Goal: Task Accomplishment & Management: Complete application form

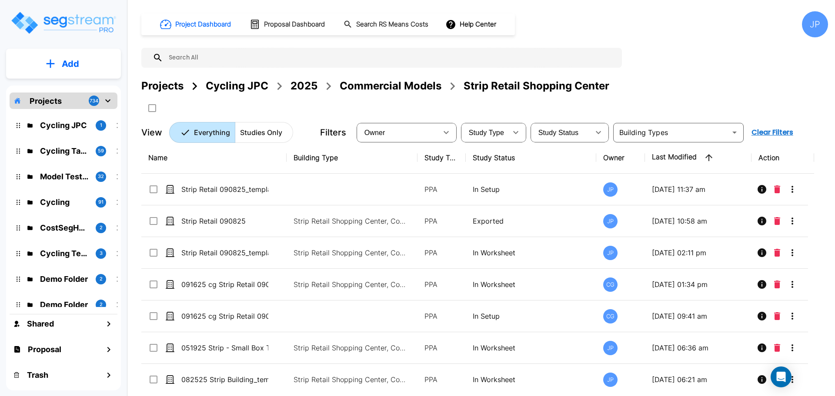
click at [379, 91] on div "Commercial Models" at bounding box center [390, 86] width 102 height 16
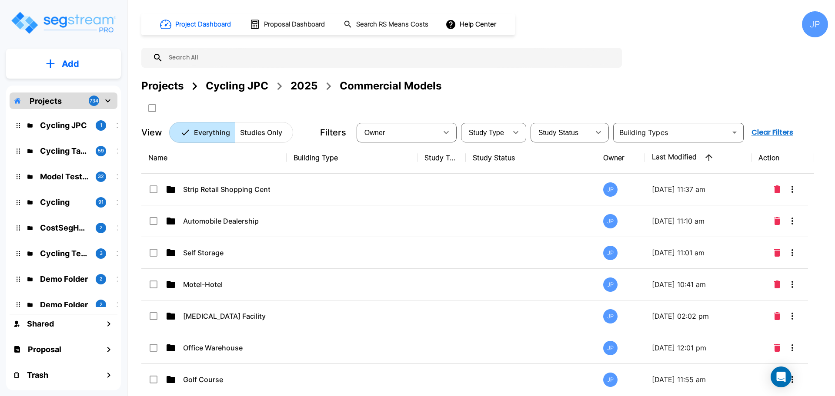
drag, startPoint x: 314, startPoint y: 85, endPoint x: 475, endPoint y: 0, distance: 182.0
click at [314, 85] on div "2025" at bounding box center [303, 86] width 27 height 16
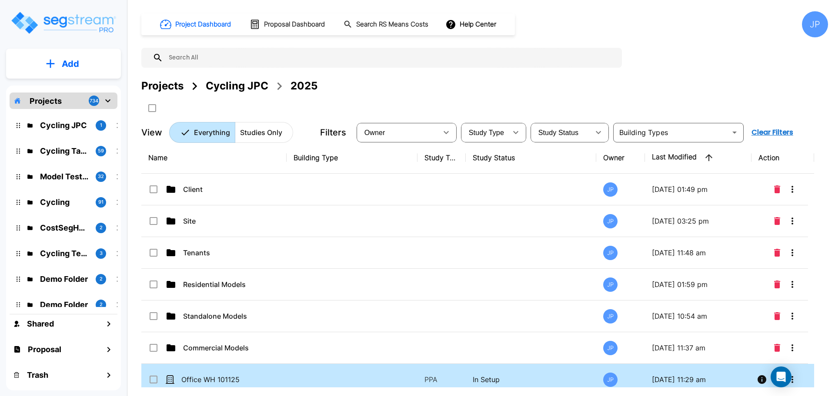
click at [355, 376] on td at bounding box center [351, 380] width 131 height 32
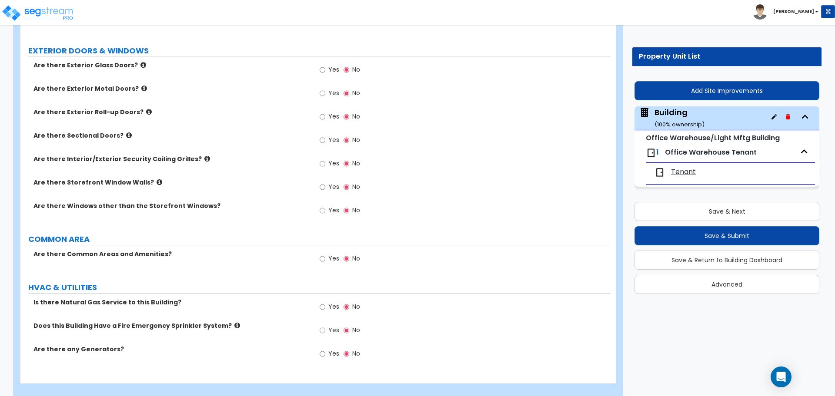
scroll to position [539, 0]
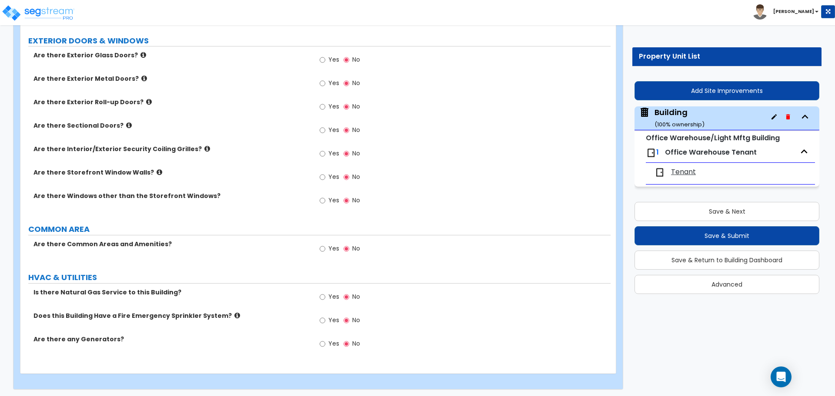
click at [335, 246] on span "Yes" at bounding box center [333, 248] width 11 height 9
click at [325, 246] on input "Yes" at bounding box center [322, 249] width 6 height 10
radio input "true"
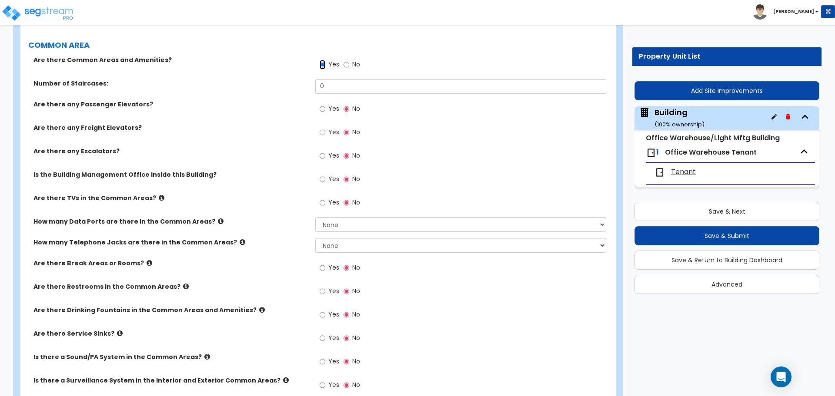
scroll to position [741, 0]
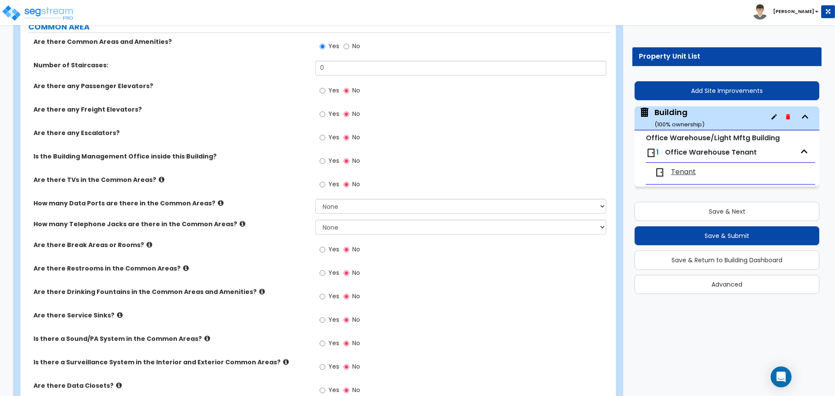
click at [159, 176] on icon at bounding box center [162, 179] width 6 height 7
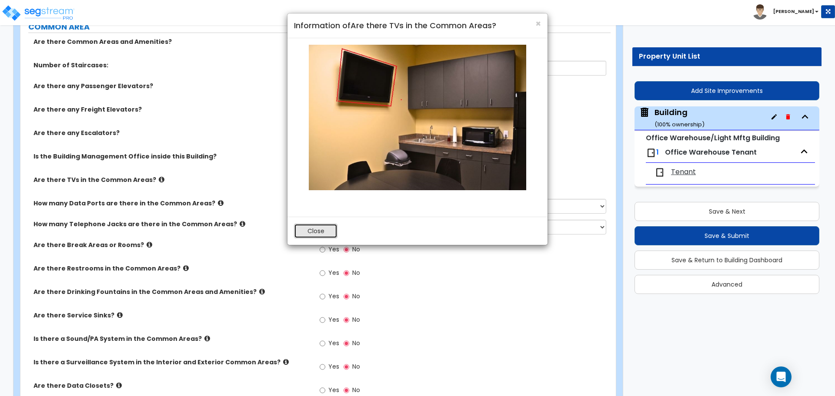
click at [319, 233] on button "Close" at bounding box center [315, 231] width 43 height 15
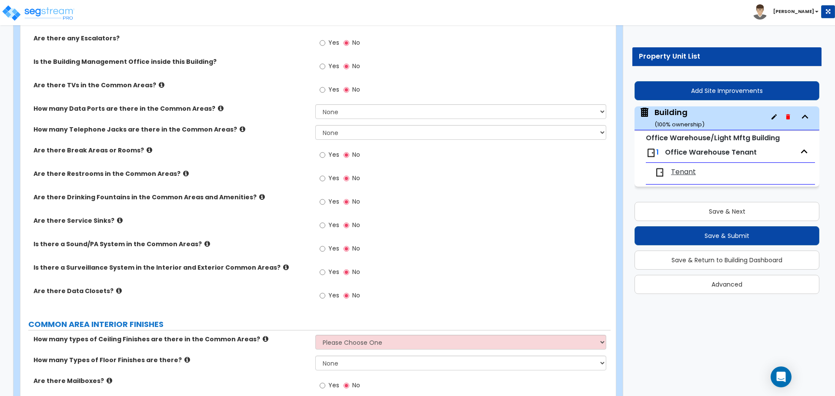
scroll to position [849, 0]
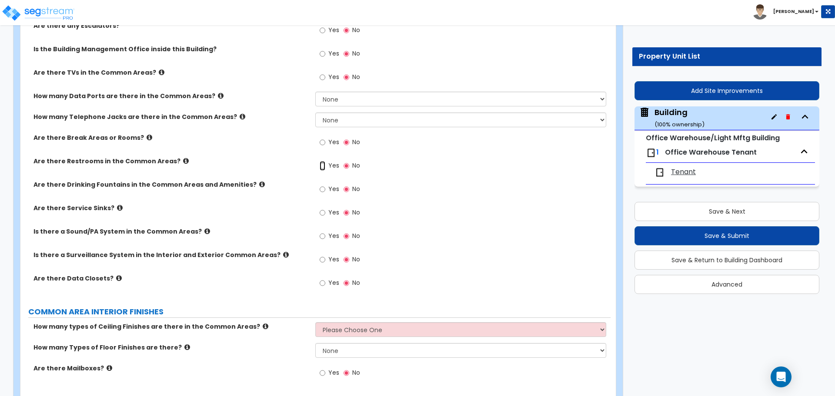
click at [324, 167] on input "Yes" at bounding box center [322, 166] width 6 height 10
radio input "true"
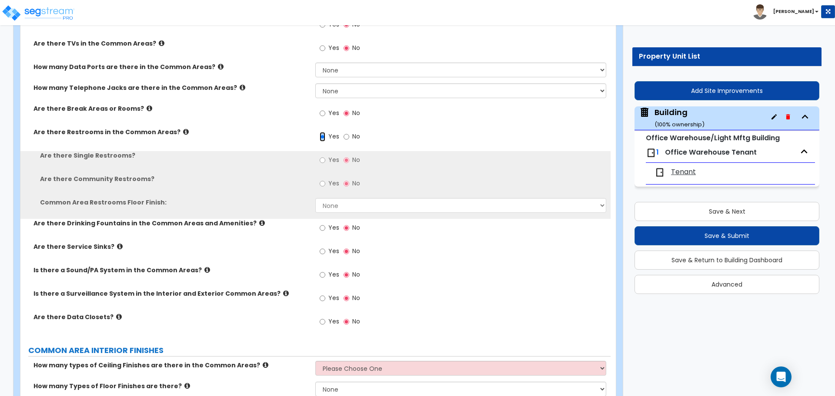
scroll to position [880, 0]
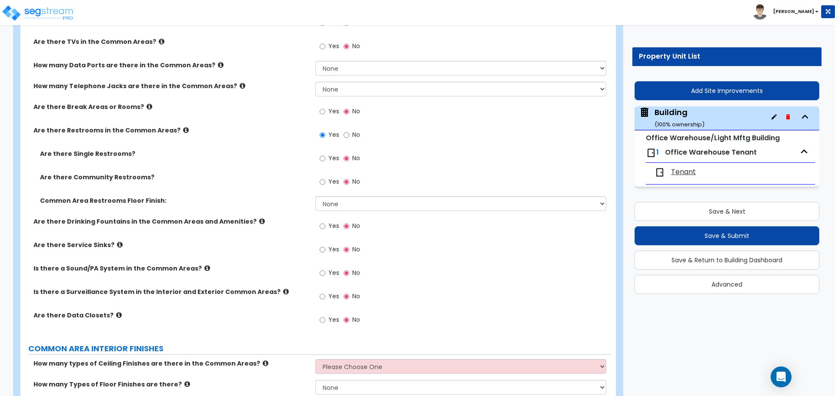
click at [331, 155] on span "Yes" at bounding box center [333, 158] width 11 height 9
click at [325, 155] on input "Yes" at bounding box center [322, 159] width 6 height 10
radio input "true"
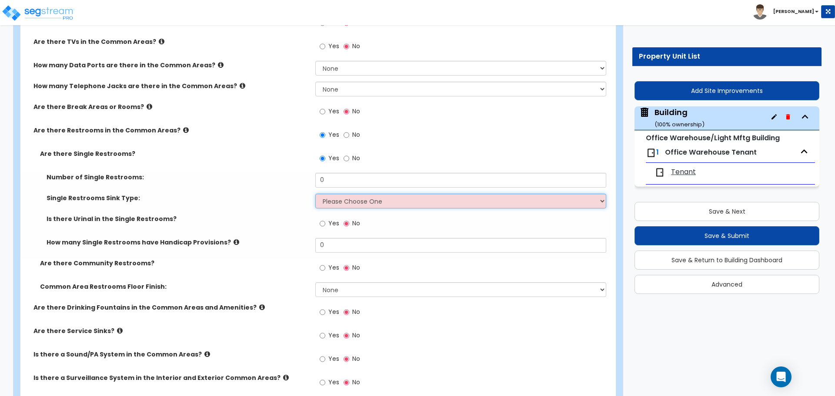
click at [354, 199] on select "Please Choose One Wall-mounted Vanity-mounted" at bounding box center [460, 201] width 290 height 15
select select "2"
click at [315, 194] on select "Please Choose One Wall-mounted Vanity-mounted" at bounding box center [460, 201] width 290 height 15
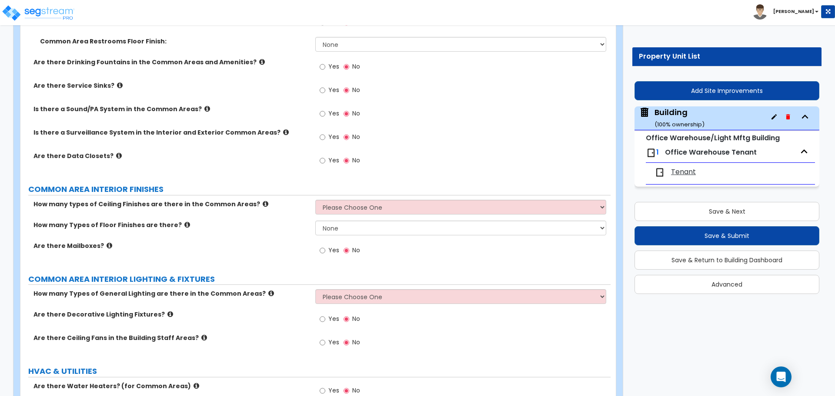
scroll to position [1150, 0]
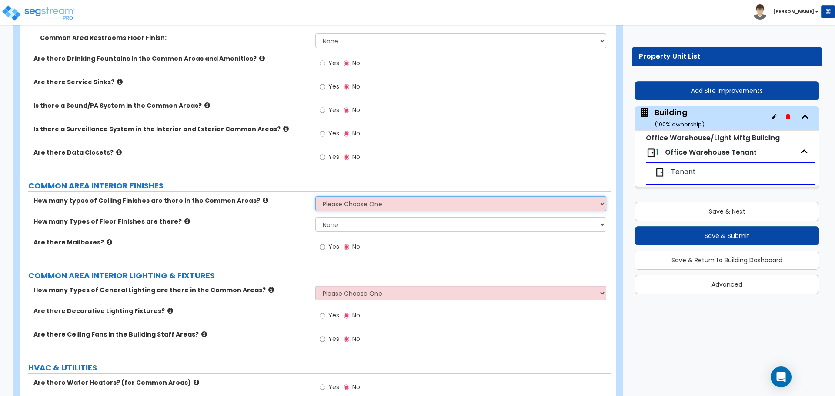
click at [364, 209] on select "Please Choose One 1 2 3" at bounding box center [460, 203] width 290 height 15
select select "2"
click at [315, 196] on select "Please Choose One 1 2 3" at bounding box center [460, 203] width 290 height 15
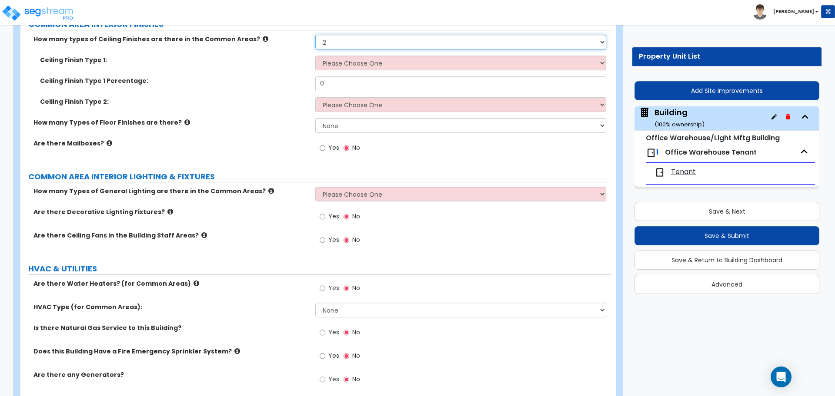
scroll to position [1347, 0]
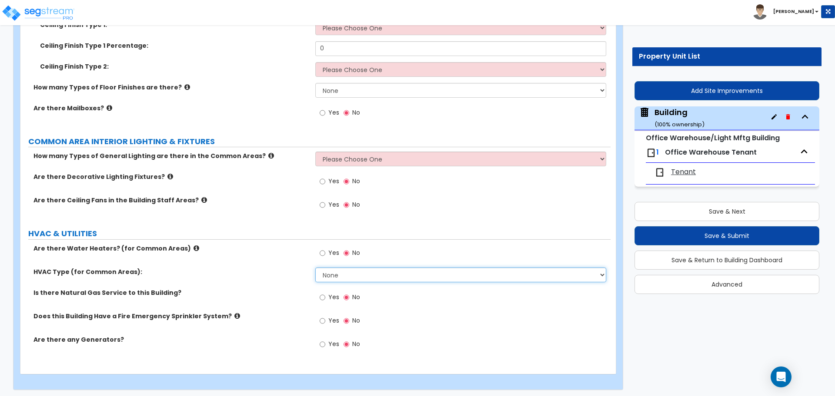
click at [350, 277] on select "None Rooftop Unit Furnace-Condenser Forced Air Split Heating/Cooling Systems He…" at bounding box center [460, 275] width 290 height 15
click at [315, 268] on select "None Rooftop Unit Furnace-Condenser Forced Air Split Heating/Cooling Systems He…" at bounding box center [460, 275] width 290 height 15
click at [349, 272] on select "None Rooftop Unit Furnace-Condenser Forced Air Split Heating/Cooling Systems He…" at bounding box center [460, 275] width 290 height 15
click at [315, 268] on select "None Rooftop Unit Furnace-Condenser Forced Air Split Heating/Cooling Systems He…" at bounding box center [460, 275] width 290 height 15
click at [358, 274] on select "None Rooftop Unit Furnace-Condenser Forced Air Split Heating/Cooling Systems He…" at bounding box center [460, 275] width 290 height 15
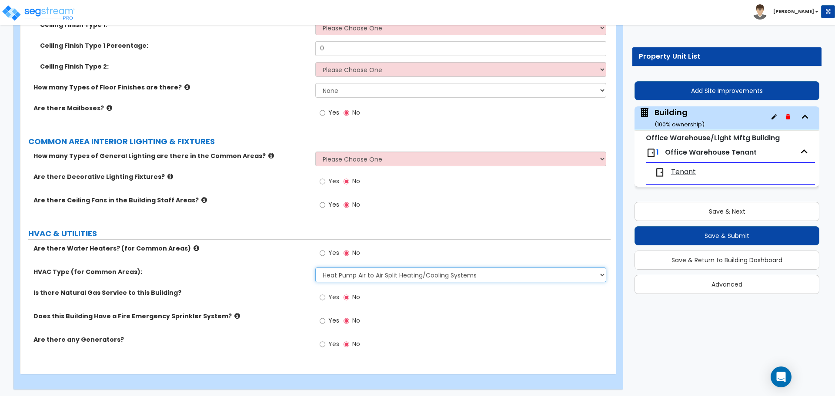
click at [315, 268] on select "None Rooftop Unit Furnace-Condenser Forced Air Split Heating/Cooling Systems He…" at bounding box center [460, 275] width 290 height 15
click at [358, 270] on select "None Rooftop Unit Furnace-Condenser Forced Air Split Heating/Cooling Systems He…" at bounding box center [460, 275] width 290 height 15
select select "0"
click at [315, 268] on select "None Rooftop Unit Furnace-Condenser Forced Air Split Heating/Cooling Systems He…" at bounding box center [460, 275] width 290 height 15
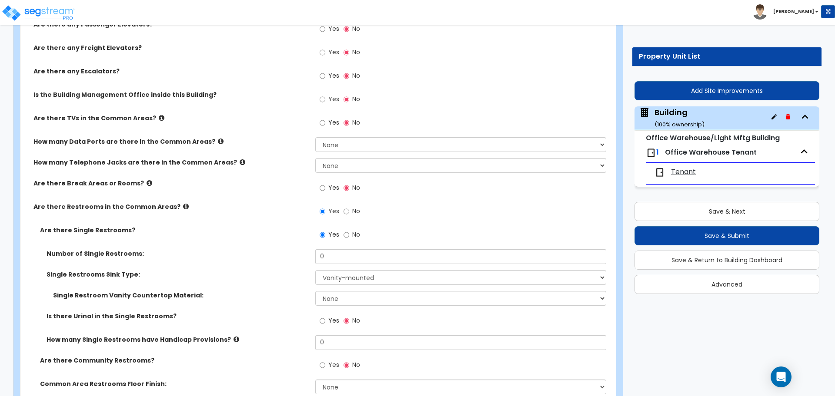
scroll to position [803, 0]
click at [329, 185] on span "Yes" at bounding box center [333, 188] width 11 height 9
click at [325, 185] on input "Yes" at bounding box center [322, 189] width 6 height 10
radio input "true"
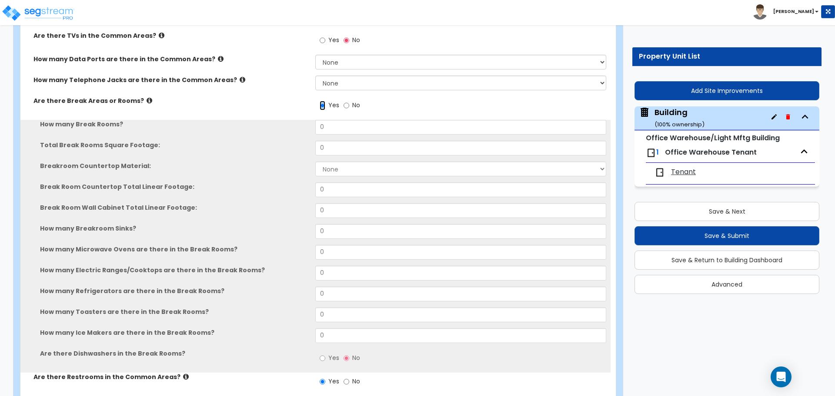
scroll to position [908, 0]
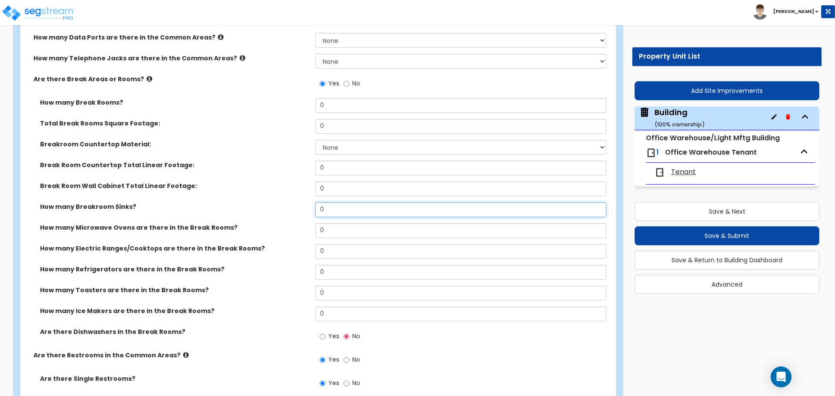
drag, startPoint x: 331, startPoint y: 214, endPoint x: 298, endPoint y: 213, distance: 33.5
click at [298, 213] on div "How many Breakroom Sinks? 0" at bounding box center [315, 213] width 590 height 21
type input "01"
select select "1"
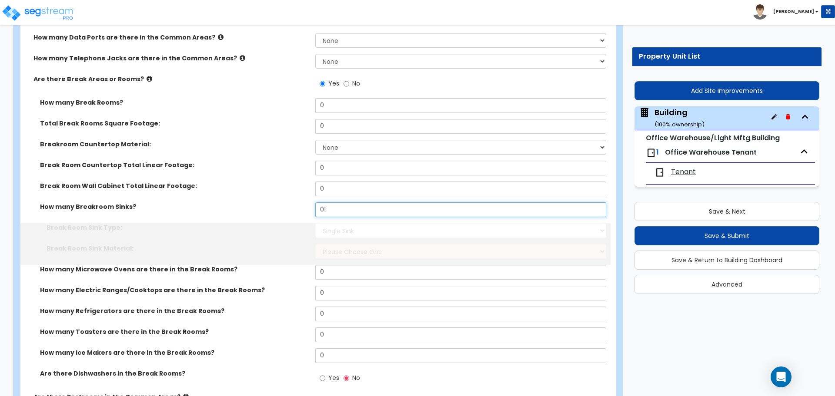
type input "1"
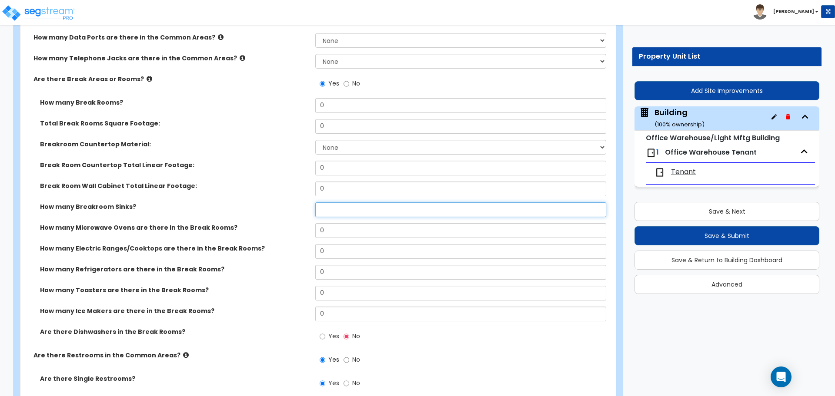
type input "0"
type input "1"
select select "1"
type input "0"
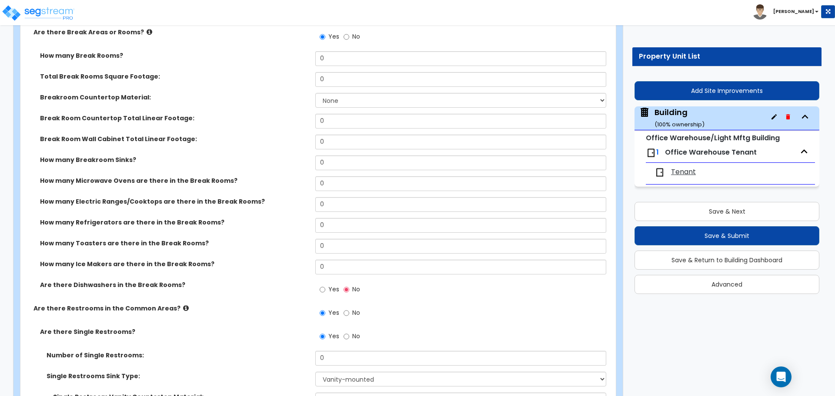
click at [679, 171] on span "Tenant" at bounding box center [683, 172] width 25 height 10
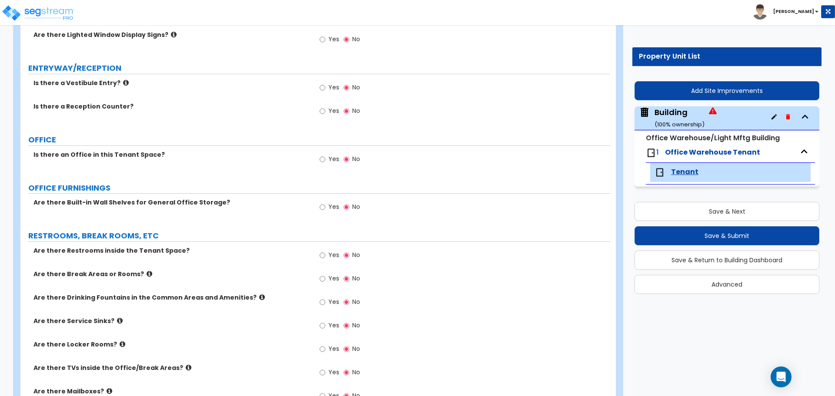
scroll to position [181, 0]
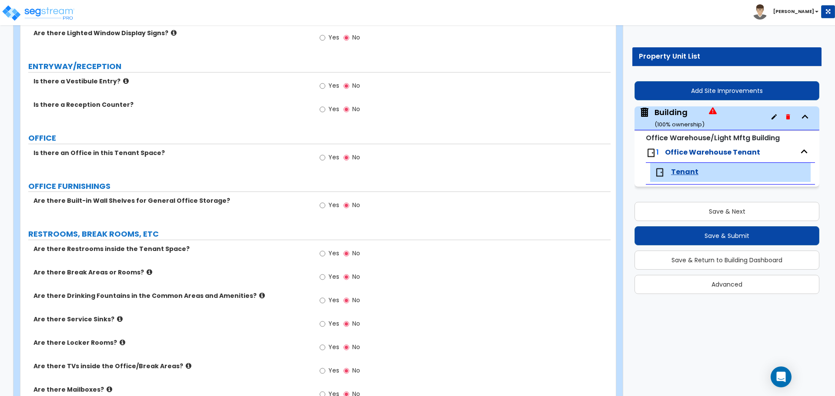
click at [336, 87] on span "Yes" at bounding box center [333, 85] width 11 height 9
click at [325, 87] on input "Yes" at bounding box center [322, 86] width 6 height 10
radio input "true"
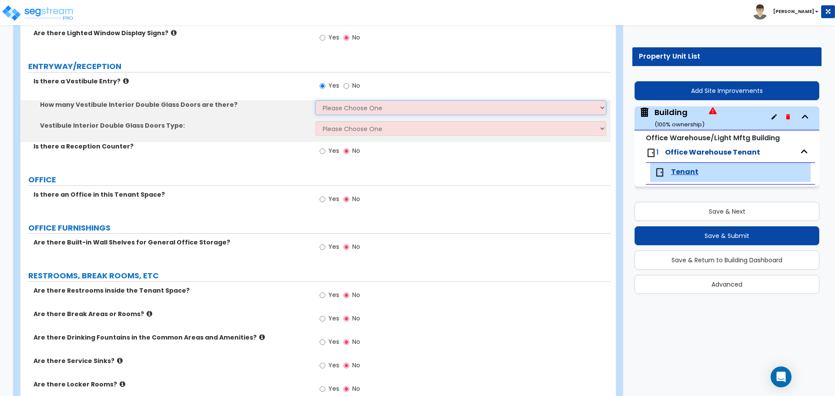
click at [378, 105] on select "Please Choose One 1 2 3" at bounding box center [460, 107] width 290 height 15
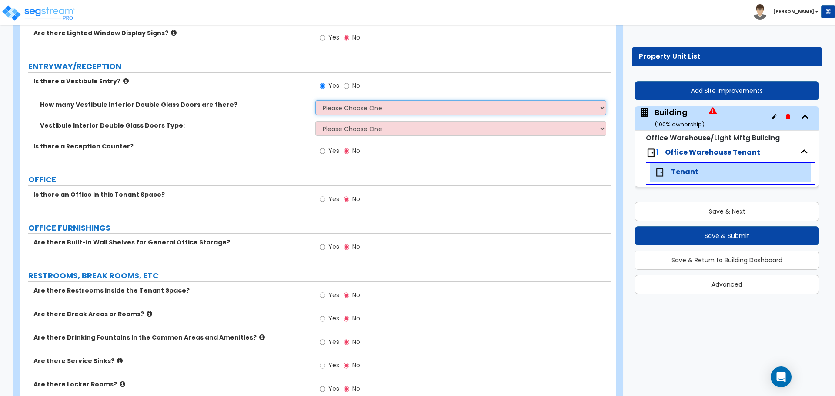
select select "2"
click at [315, 100] on select "Please Choose One 1 2 3" at bounding box center [460, 107] width 290 height 15
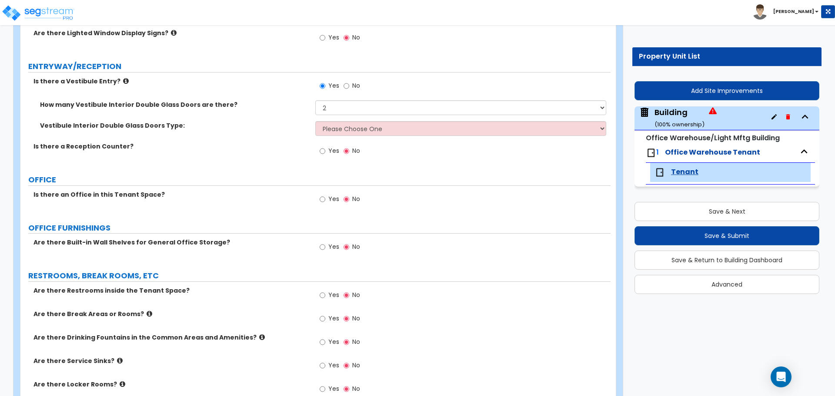
click at [402, 119] on div "How many Vestibule Interior Double Glass Doors are there? Please Choose One 1 2…" at bounding box center [315, 110] width 590 height 21
click at [397, 123] on select "Please Choose One Hinged Sliding" at bounding box center [460, 128] width 290 height 15
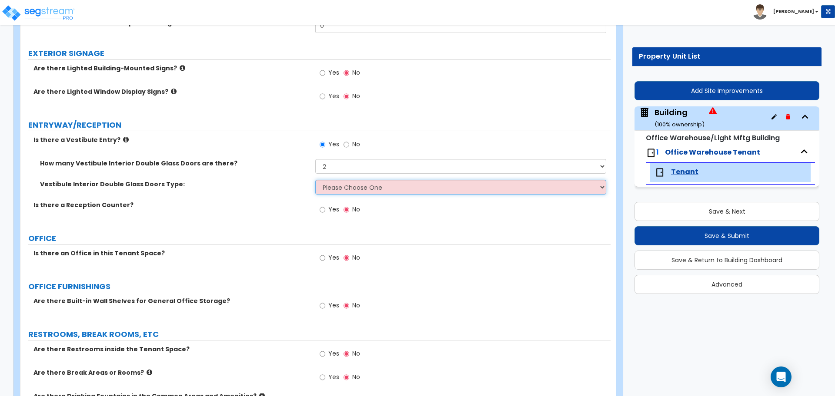
scroll to position [0, 0]
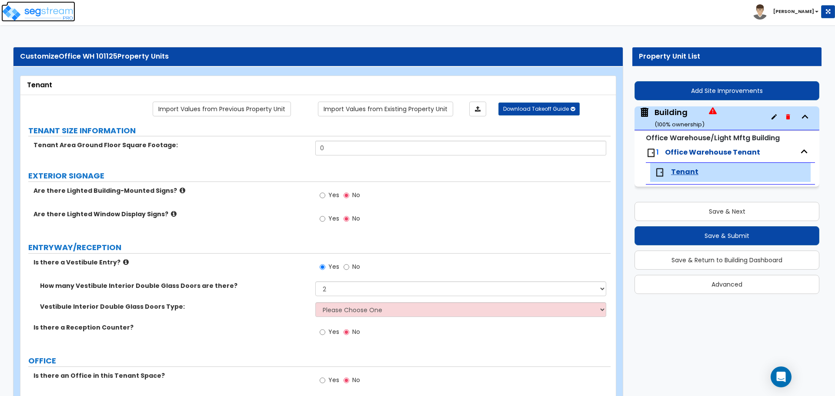
click at [40, 18] on img at bounding box center [38, 12] width 74 height 17
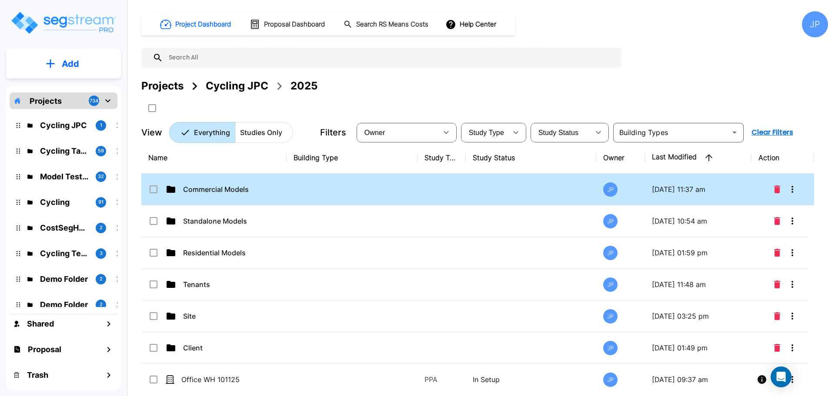
click at [400, 187] on td at bounding box center [351, 190] width 131 height 32
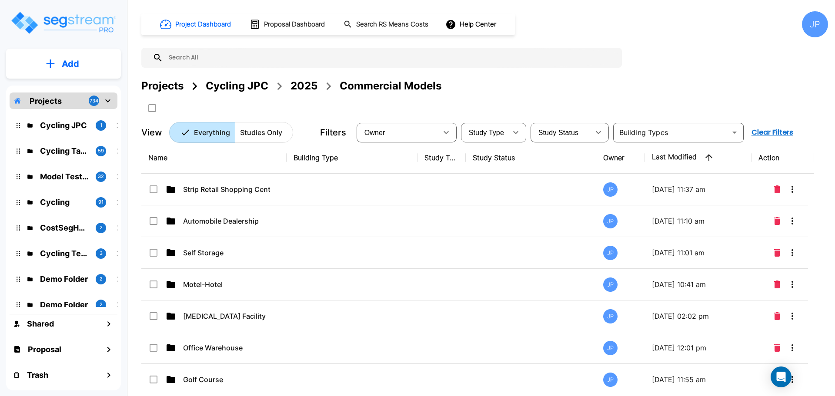
click at [332, 347] on td at bounding box center [351, 348] width 131 height 32
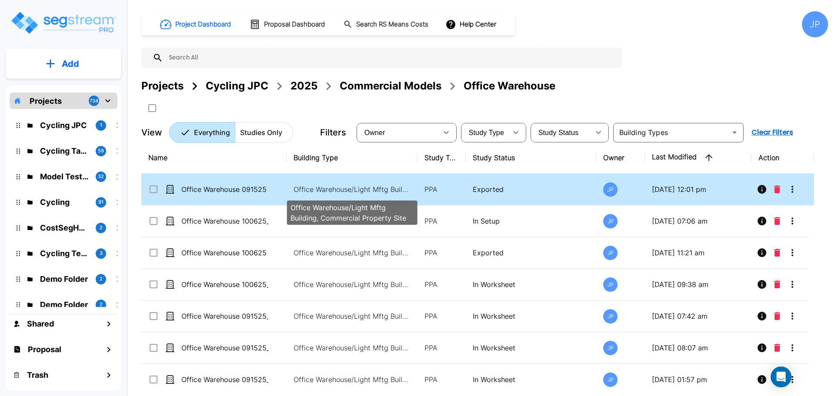
click at [377, 189] on p "Office Warehouse/Light Mftg Building, Commercial Property Site" at bounding box center [351, 189] width 117 height 10
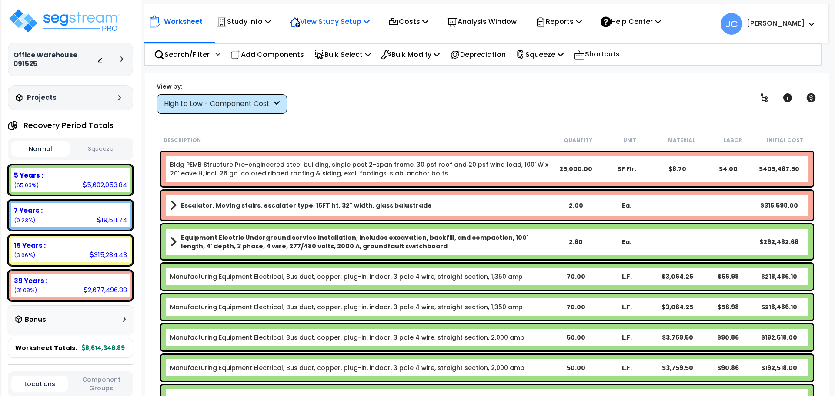
click at [354, 22] on p "View Study Setup" at bounding box center [329, 22] width 80 height 12
click at [353, 60] on link "View Questionnaire" at bounding box center [328, 59] width 86 height 17
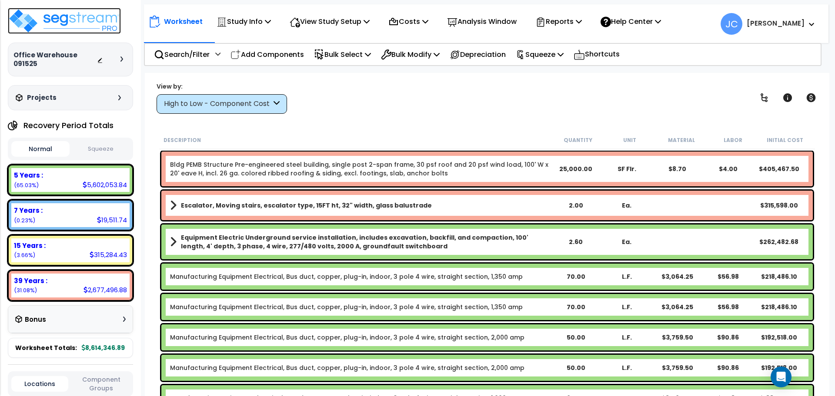
click at [71, 23] on img at bounding box center [64, 21] width 113 height 26
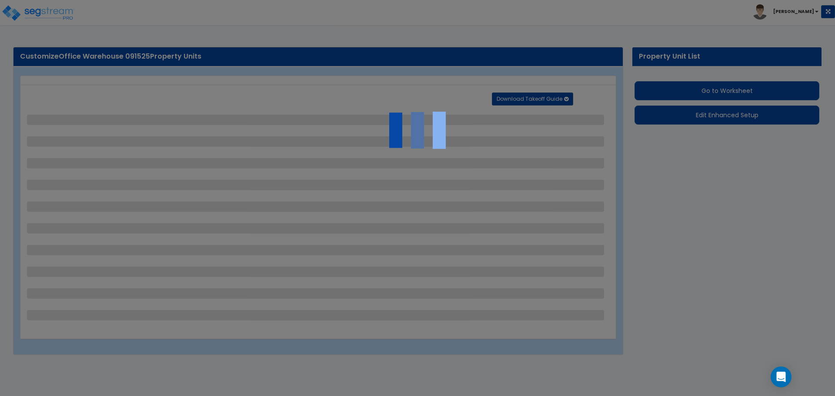
select select "2"
select select "3"
select select "1"
select select "2"
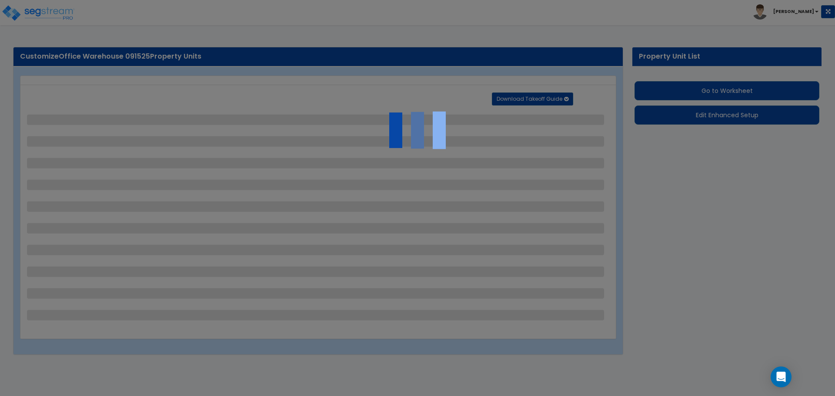
select select "3"
select select "1"
select select "2"
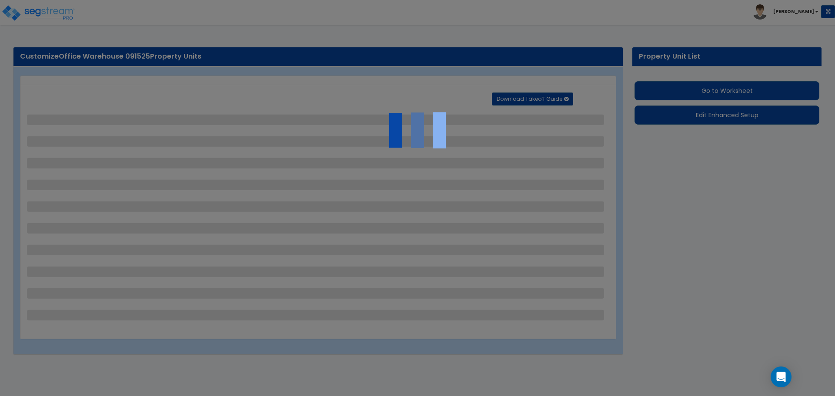
select select "1"
select select "2"
select select "1"
select select "2"
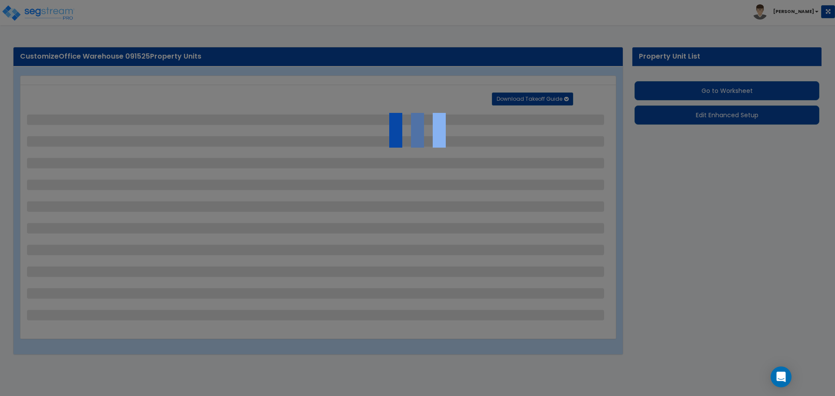
select select "2"
select select "1"
select select "4"
select select "1"
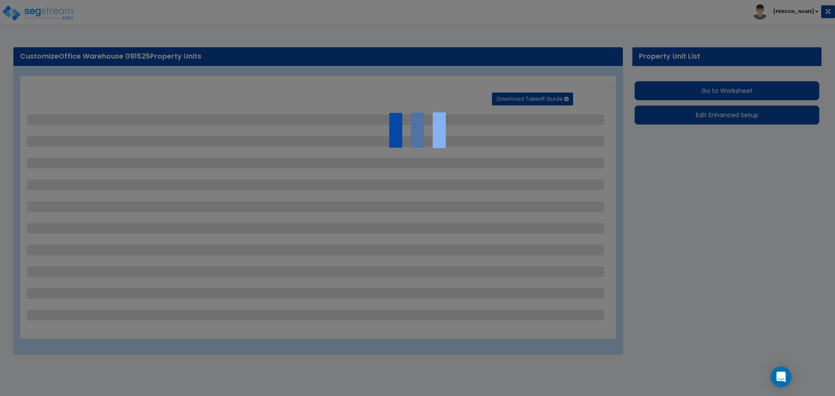
select select "1"
select select "2"
select select "6"
select select "11"
select select "2"
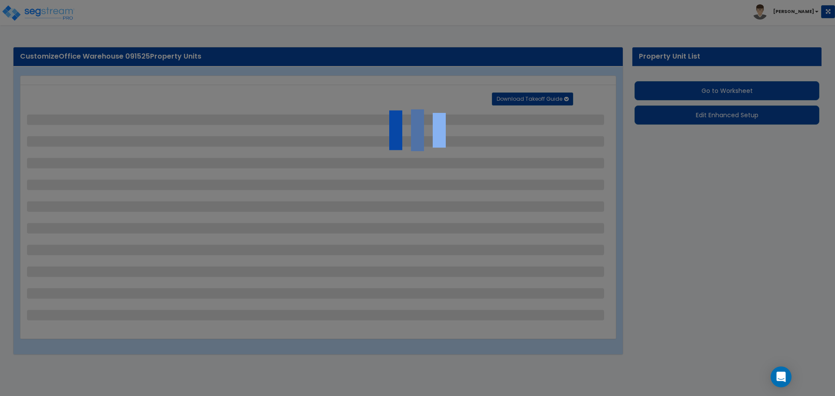
select select "2"
select select "3"
select select "2"
select select "1"
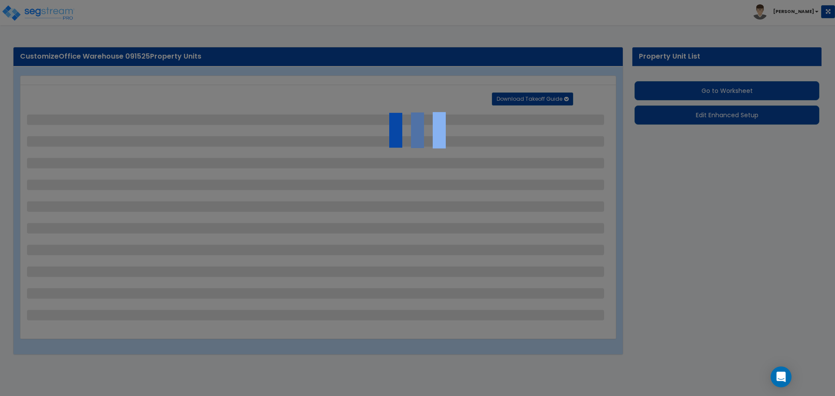
select select "2"
select select "7"
select select "2"
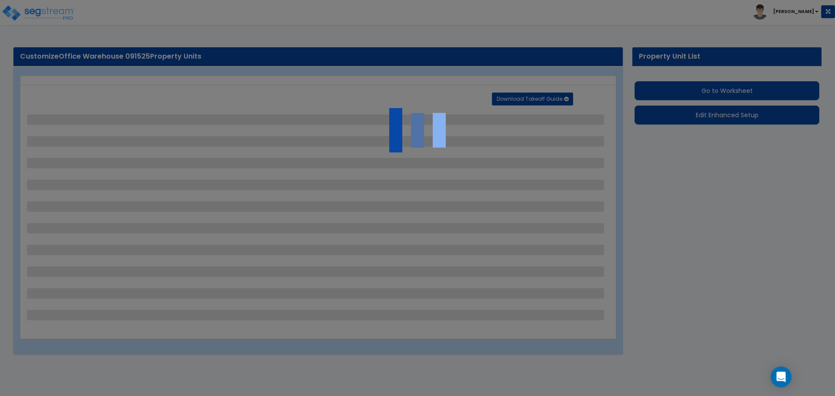
select select "3"
select select "1"
select select "16"
select select "1"
select select "5"
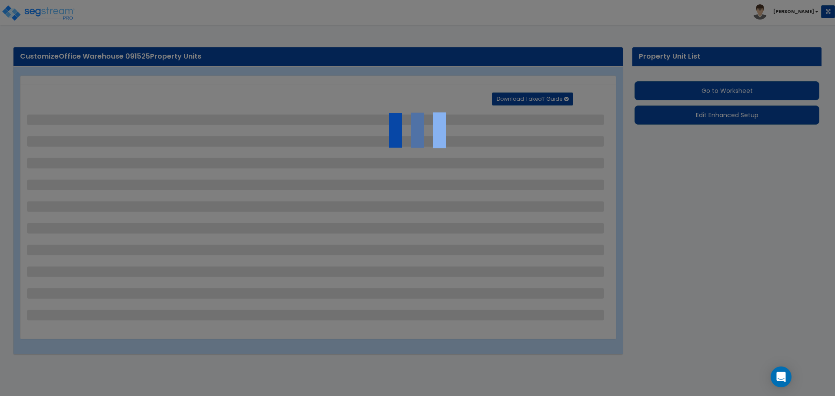
select select "4"
select select "1"
select select "2"
select select "1"
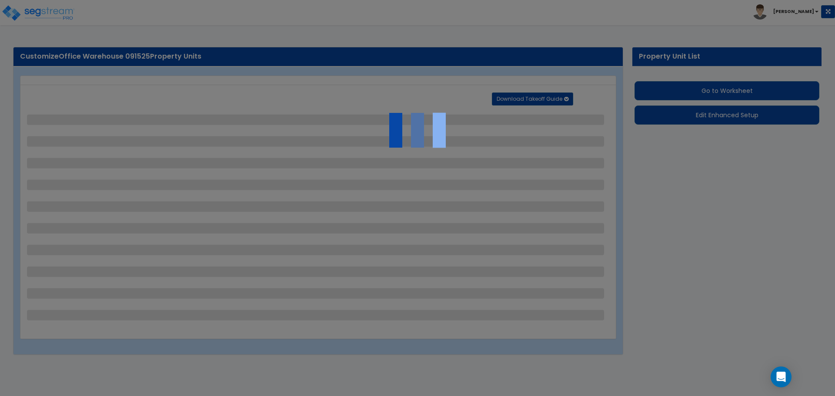
select select "2"
select select "4"
select select "3"
select select "2"
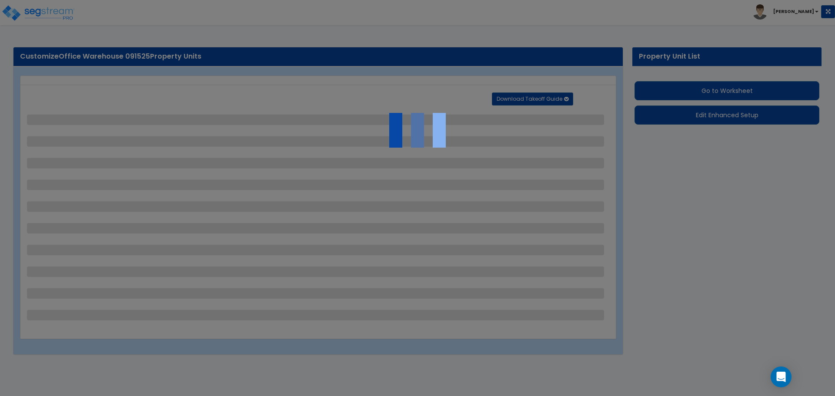
select select "1"
select select "2"
select select "1"
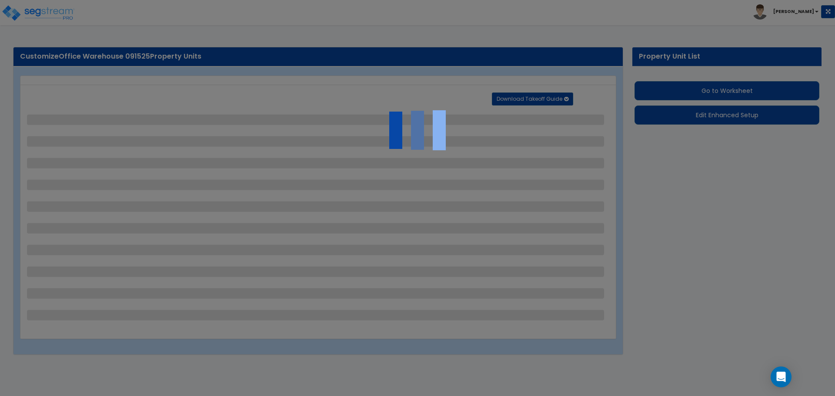
select select "2"
select select "1"
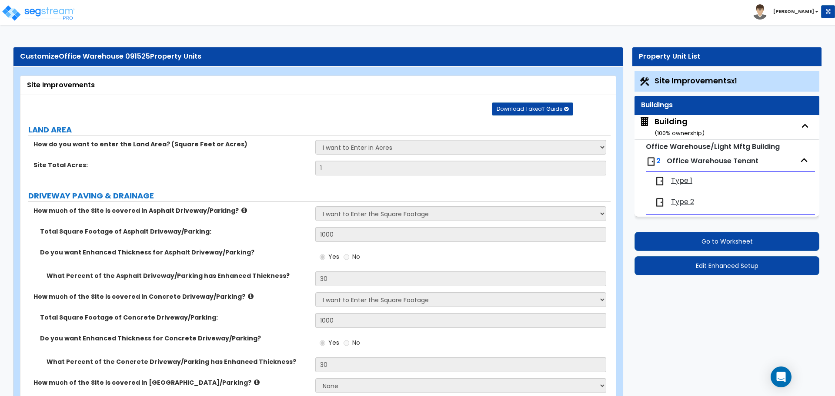
click at [680, 181] on span "Type 1" at bounding box center [681, 181] width 21 height 10
select select "1"
select select "3"
select select "2"
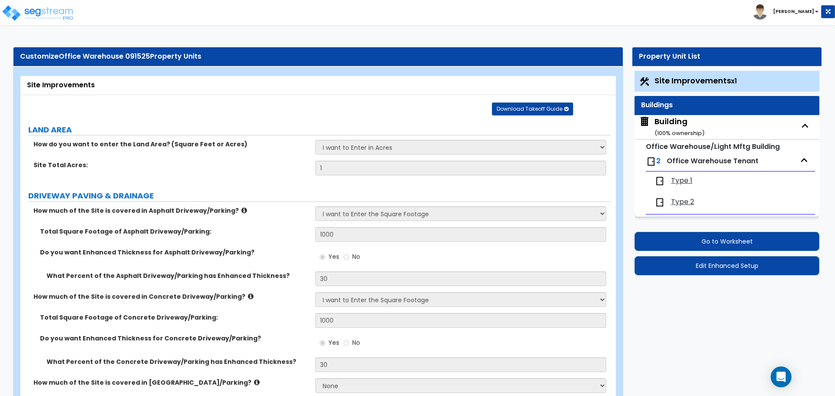
select select "1"
select select "2"
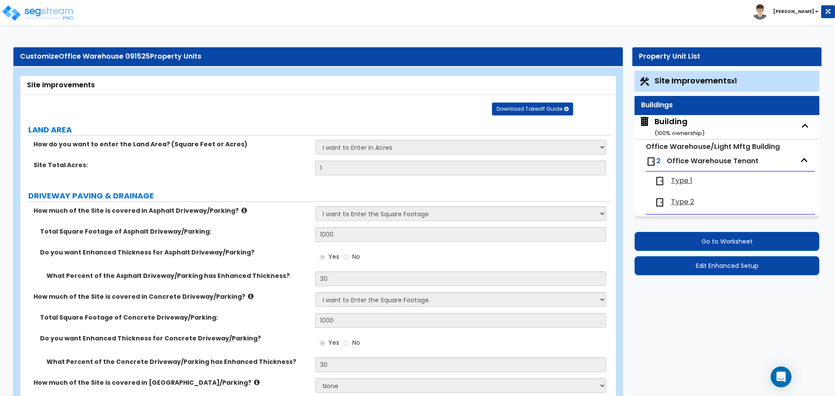
select select "1"
select select "2"
select select "1"
select select "5"
select select "2"
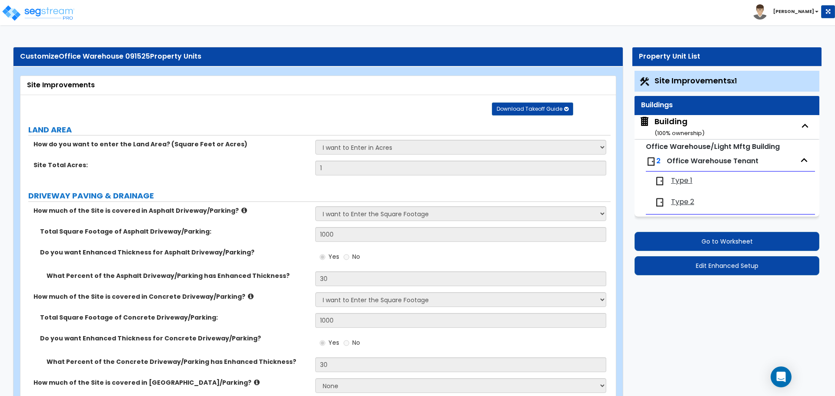
select select "3"
select select "1"
select select "7"
select select "1"
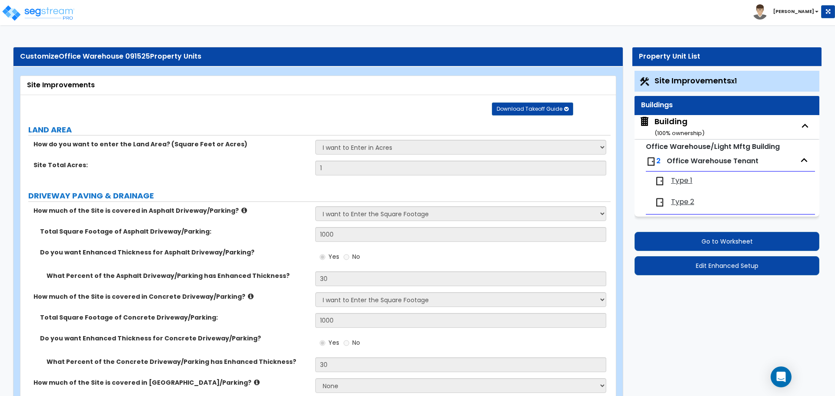
select select "1"
select select "2"
select select "1"
select select "3"
select select "1"
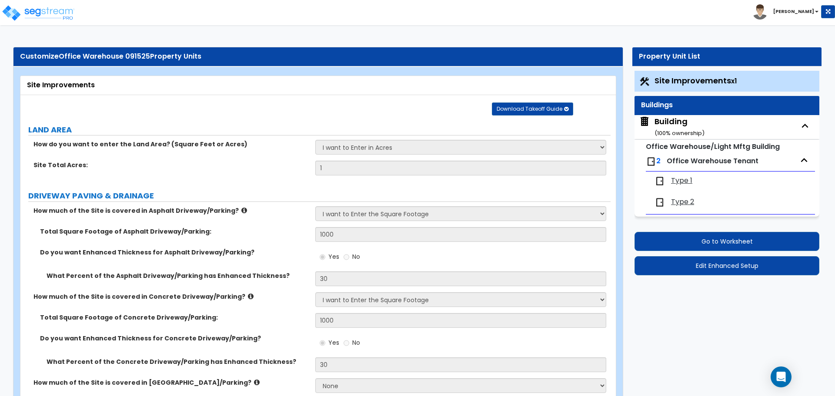
select select "2"
select select "4"
select select "1"
select select "2"
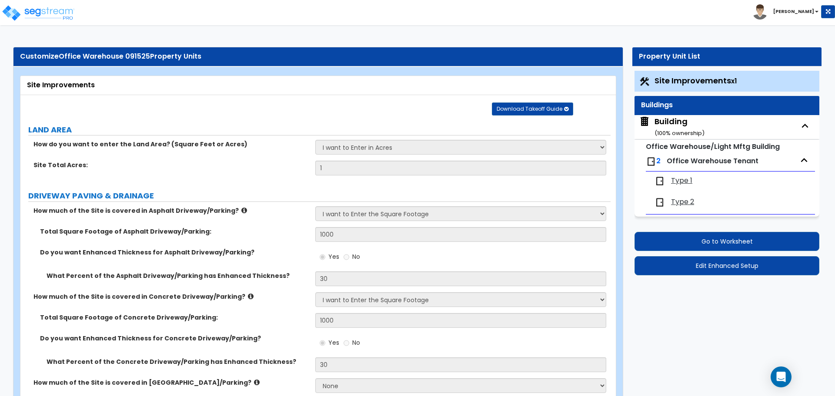
select select "2"
select select "1"
select select "4"
select select "3"
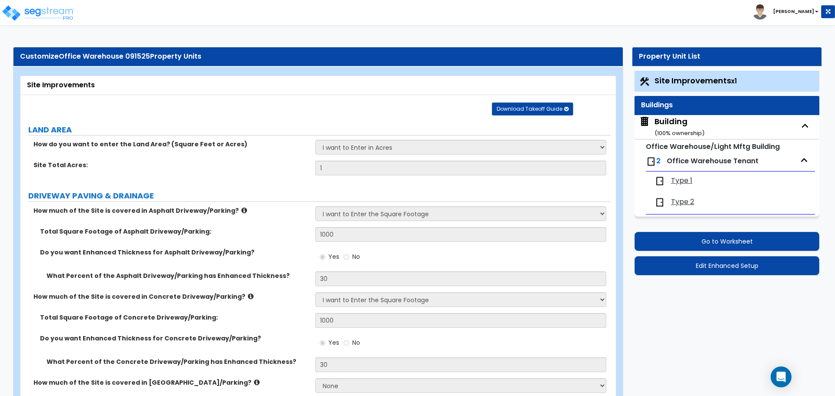
select select "4"
select select "3"
select select "2"
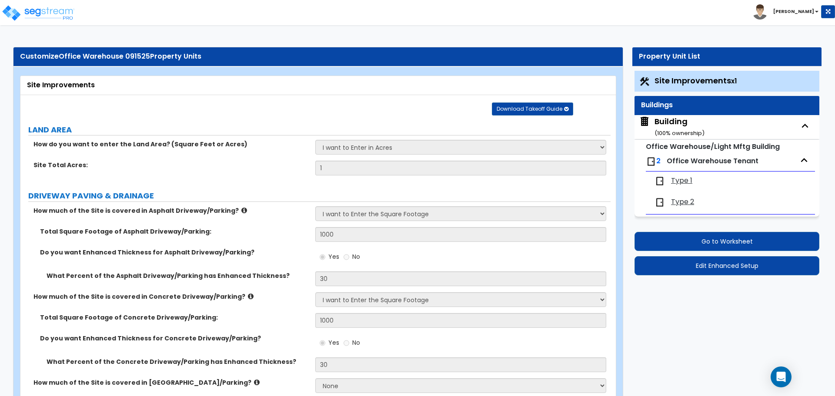
select select "2"
select select "1"
select select "2"
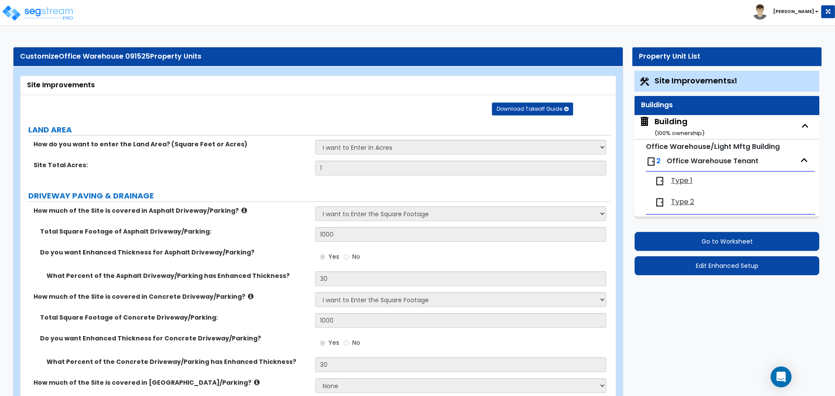
select select "2"
select select "3"
select select "9"
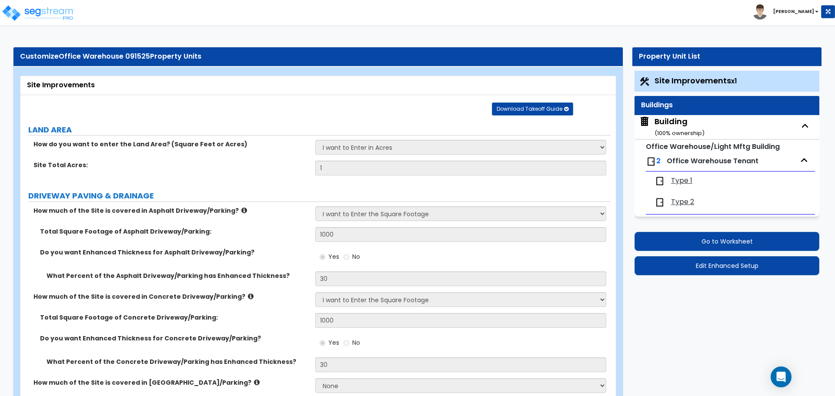
select select "10"
select select "13"
select select "3"
select select "2"
select select "1"
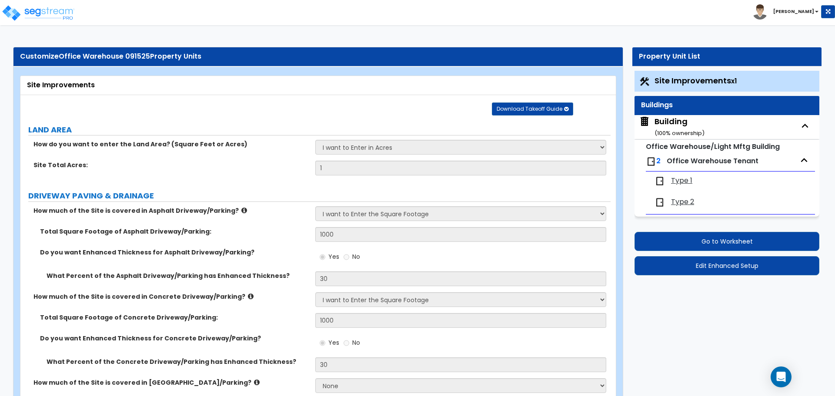
select select "1"
select select "6"
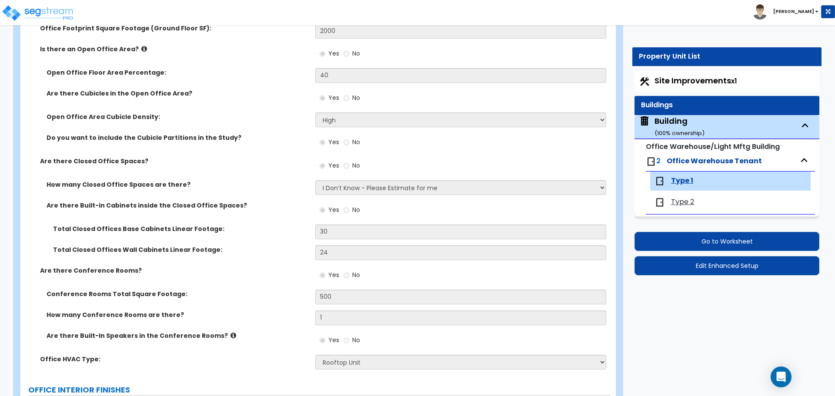
scroll to position [493, 0]
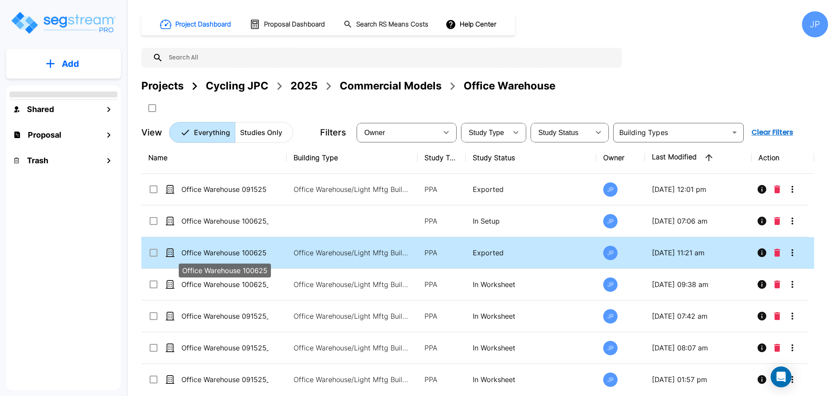
click at [256, 251] on p "Office Warehouse 100625" at bounding box center [224, 253] width 87 height 10
checkbox input "true"
click at [256, 251] on p "Office Warehouse 100625" at bounding box center [224, 253] width 87 height 10
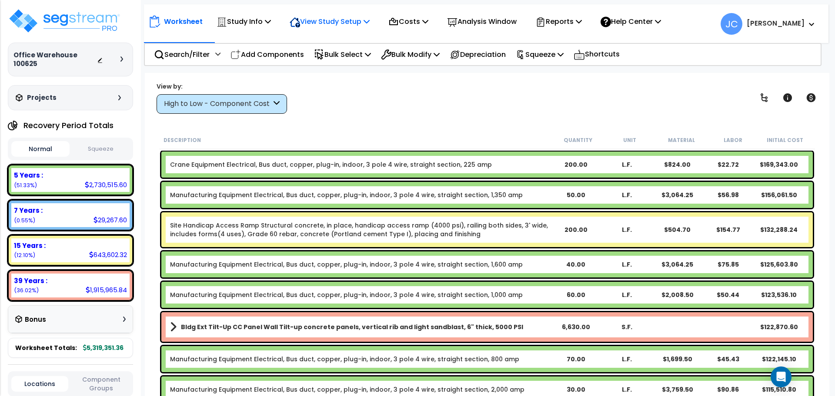
click at [349, 26] on p "View Study Setup" at bounding box center [329, 22] width 80 height 12
click at [337, 53] on link "View Questionnaire" at bounding box center [328, 59] width 86 height 17
click at [233, 110] on div "High to Low - Component Cost" at bounding box center [221, 104] width 130 height 20
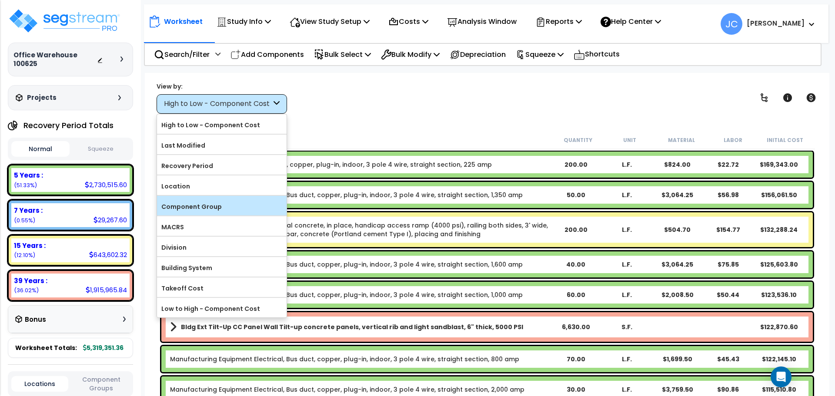
click at [219, 202] on label "Component Group" at bounding box center [222, 206] width 130 height 13
click at [0, 0] on input "Component Group" at bounding box center [0, 0] width 0 height 0
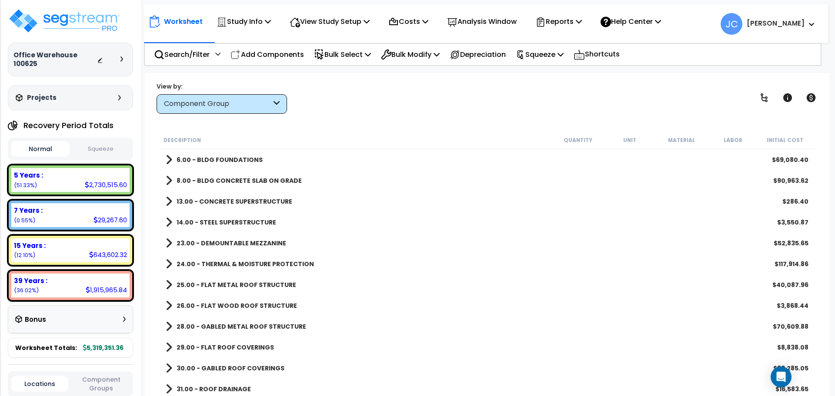
click at [225, 163] on b "6.00 - BLDG FOUNDATIONS" at bounding box center [219, 160] width 86 height 9
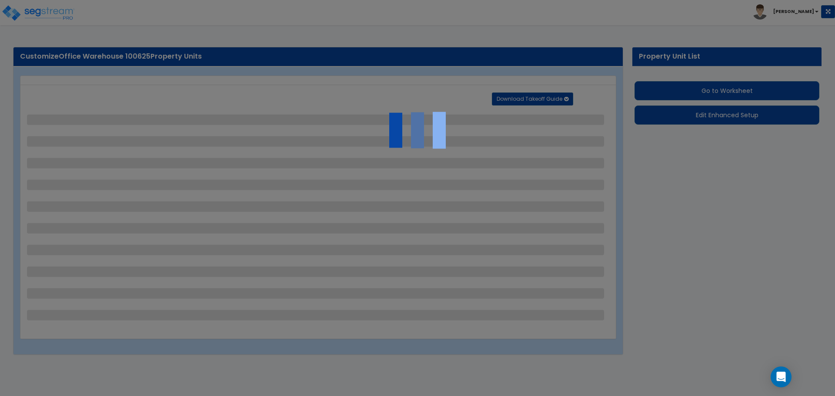
select select "2"
select select "1"
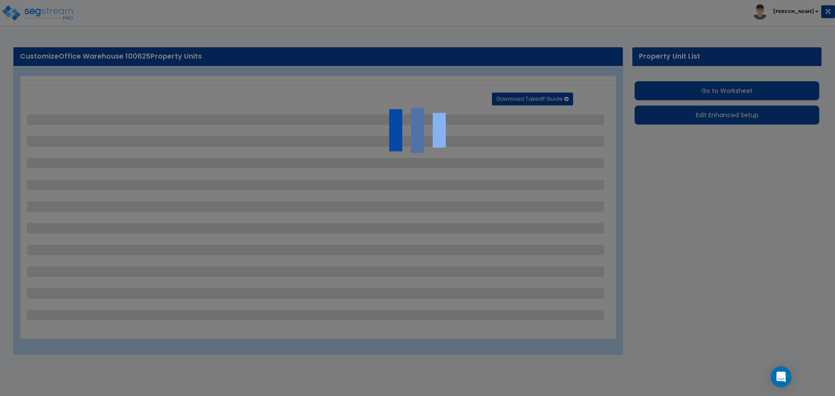
select select "1"
select select "2"
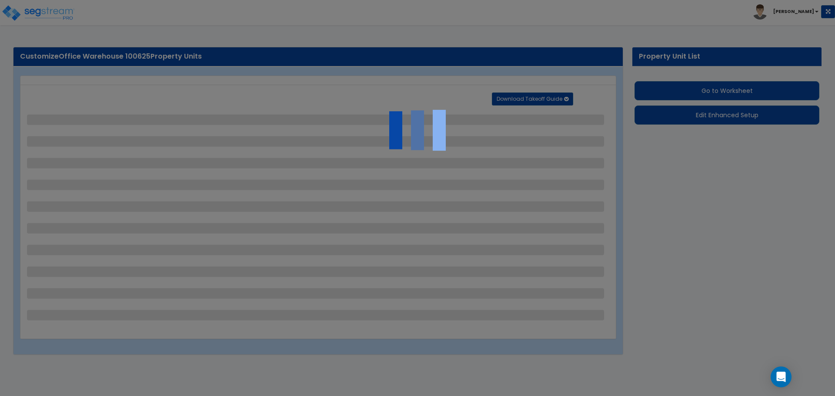
select select "4"
select select "2"
select select "1"
select select "2"
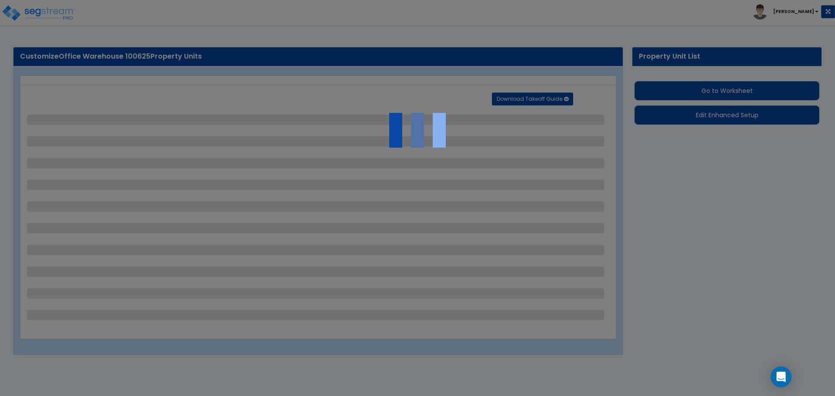
select select "2"
select select "1"
select select "2"
select select "6"
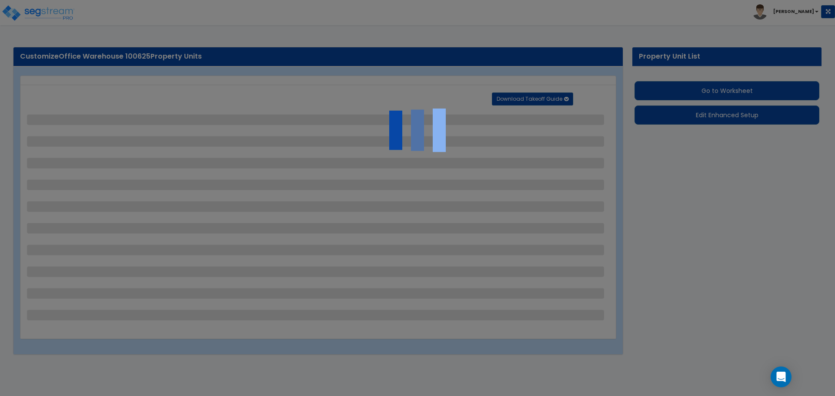
select select "11"
select select "2"
select select "3"
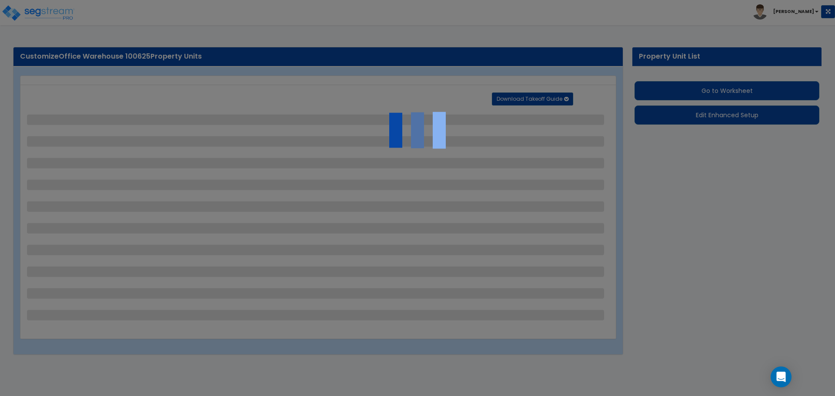
select select "2"
select select "1"
select select "2"
select select "1"
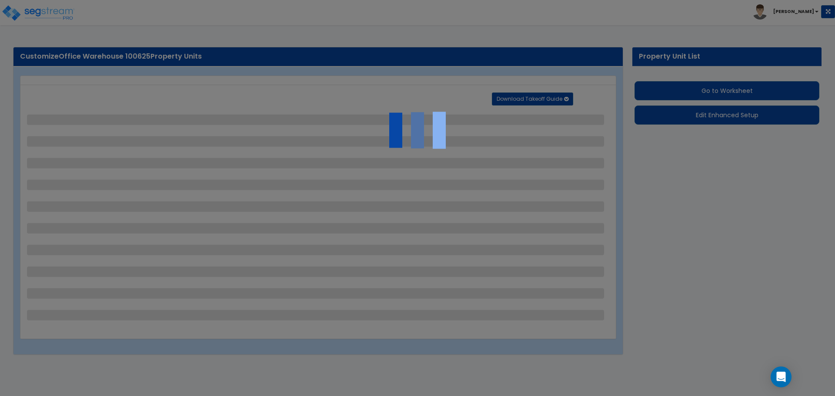
select select "1"
select select "7"
select select "2"
select select "1"
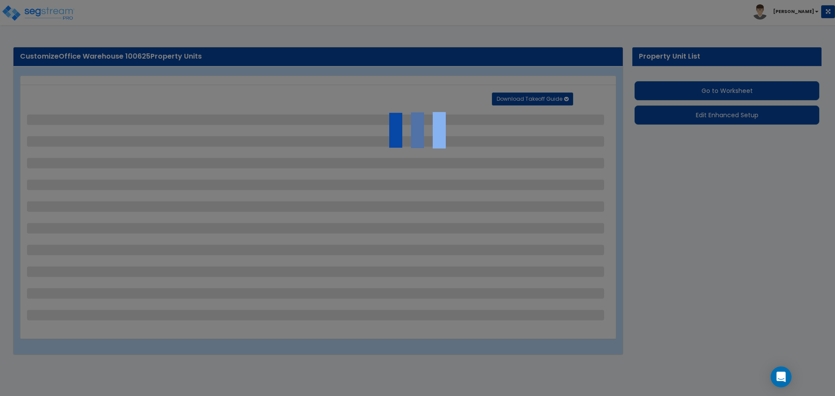
select select "1"
select select "16"
select select "1"
select select "5"
select select "4"
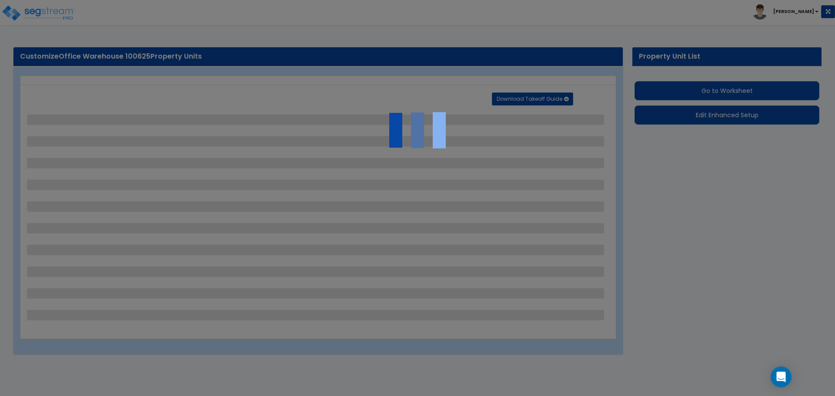
select select "1"
select select "5"
select select "1"
select select "2"
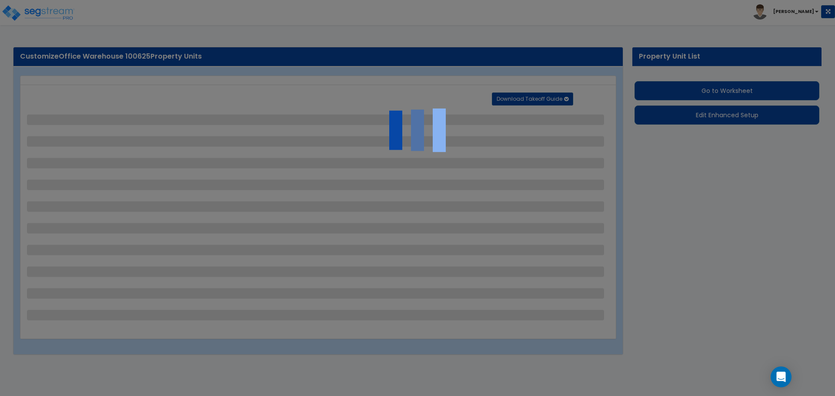
select select "2"
select select "4"
select select "2"
select select "1"
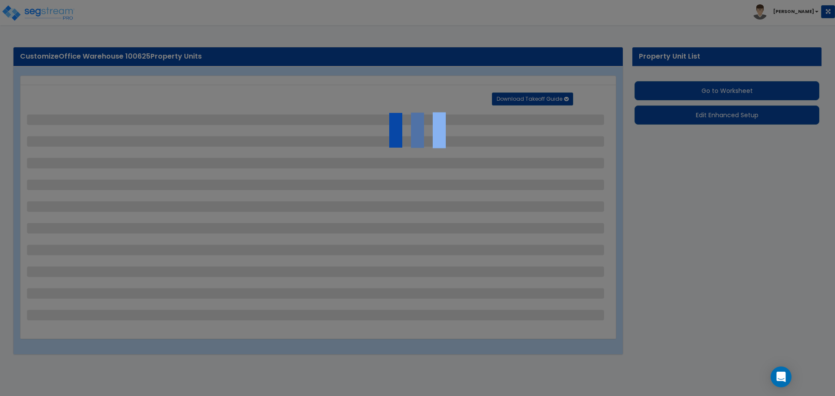
select select "2"
select select "1"
select select "2"
select select "1"
select select "2"
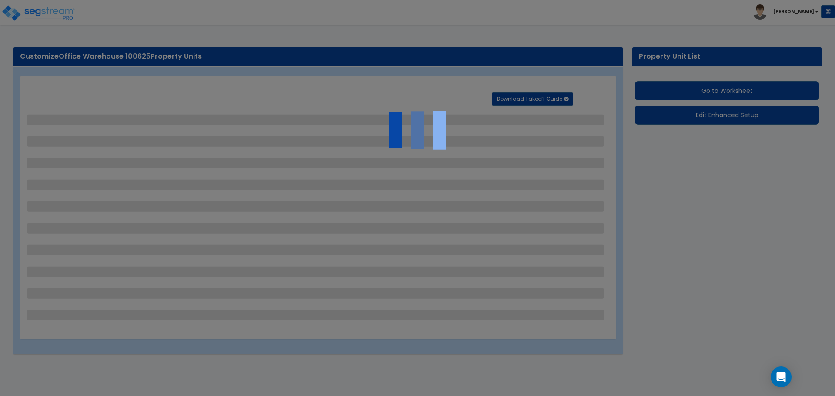
select select "1"
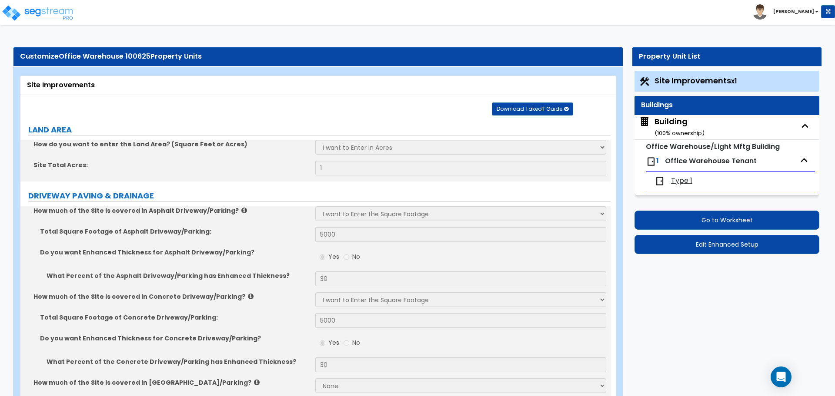
click at [675, 179] on span "Type 1" at bounding box center [681, 181] width 21 height 10
select select "2"
select select "3"
select select "2"
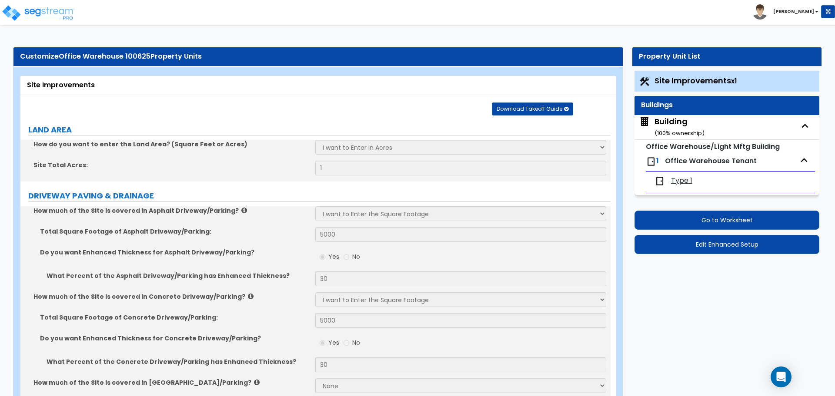
select select "1"
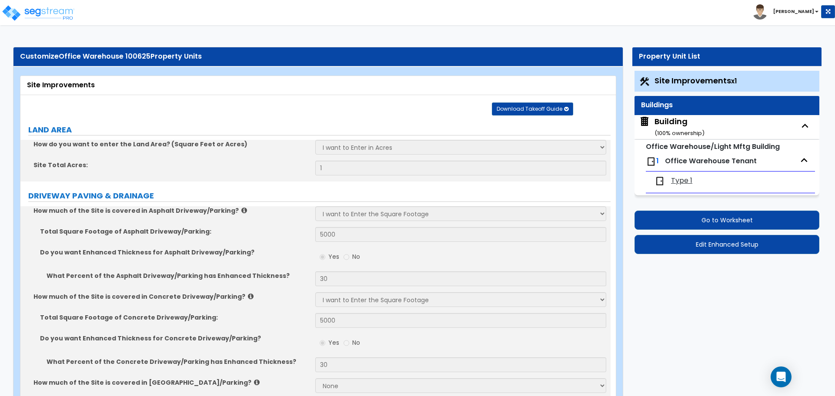
select select "1"
select select "2"
select select "1"
select select "2"
select select "1"
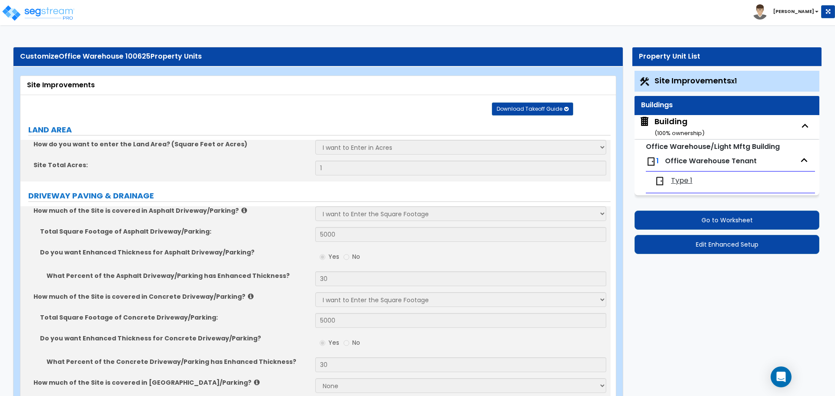
select select "4"
select select "2"
select select "3"
select select "1"
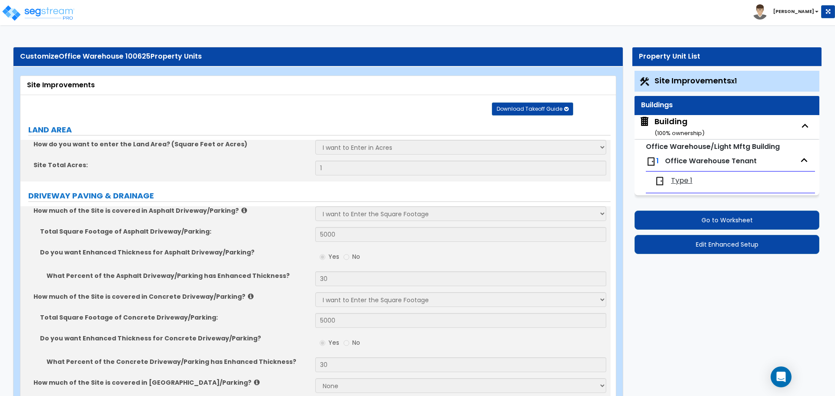
select select "5"
select select "1"
select select "3"
select select "2"
select select "1"
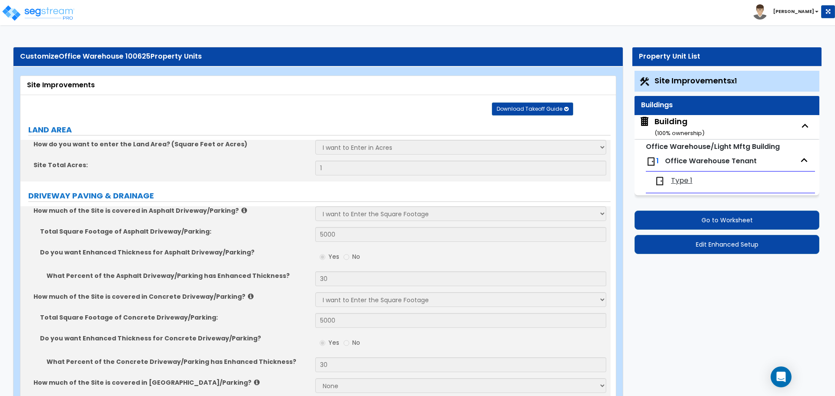
select select "2"
select select "1"
select select "2"
select select "4"
select select "1"
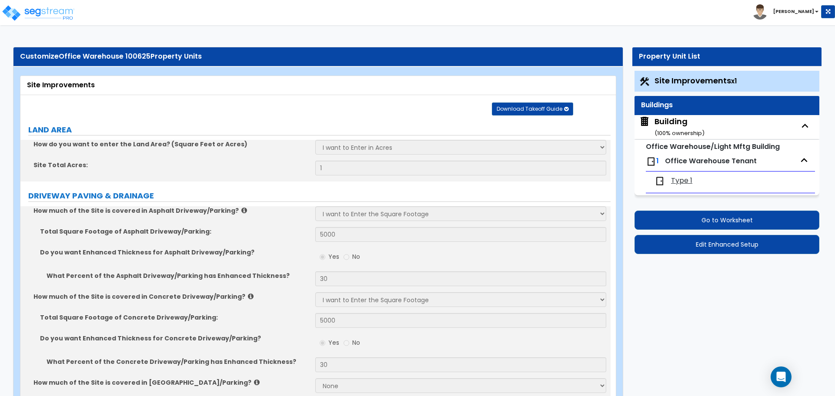
select select "2"
select select "1"
select select "2"
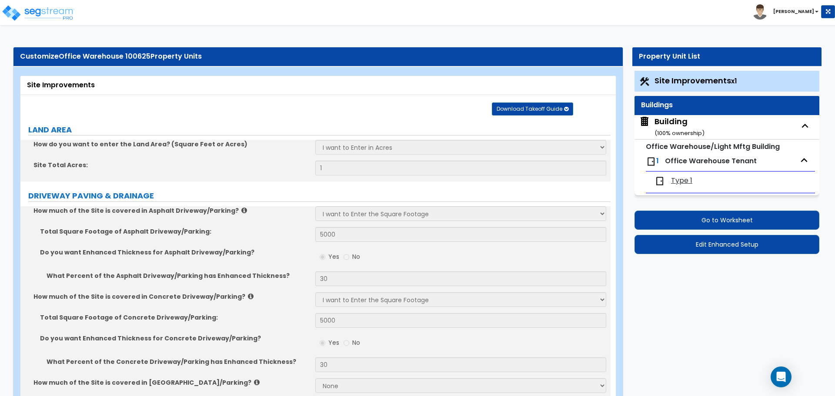
select select "3"
select select "6"
select select "4"
select select "1"
select select "2"
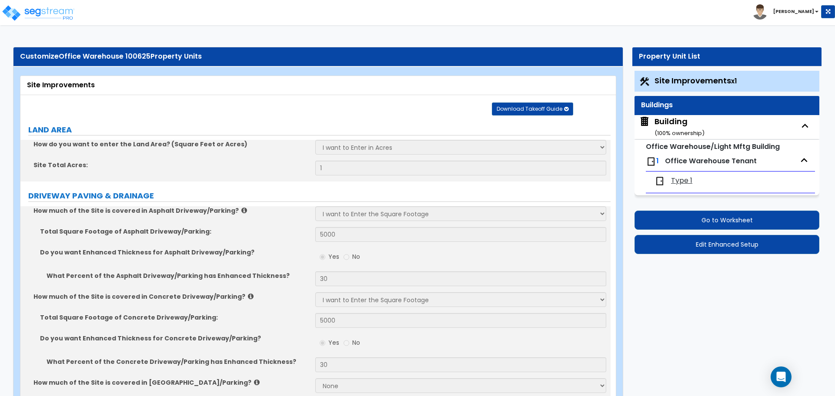
select select "2"
select select "3"
select select "5"
select select "4"
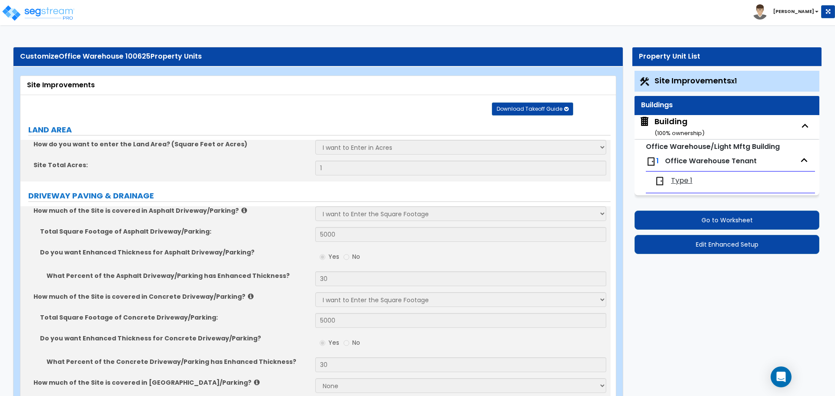
select select "6"
select select "2"
select select "1"
select select "2"
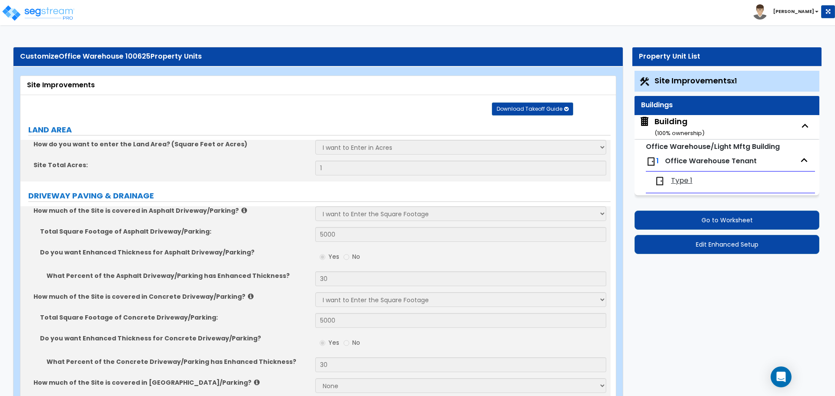
select select "1"
select select "2"
select select "13"
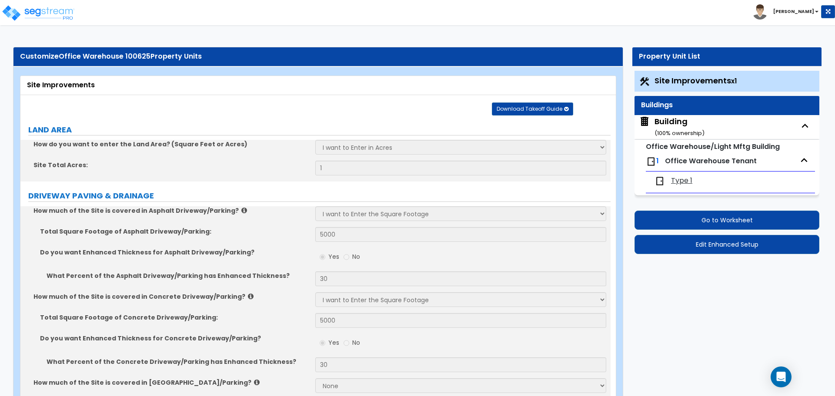
select select "10"
select select "1"
select select "2"
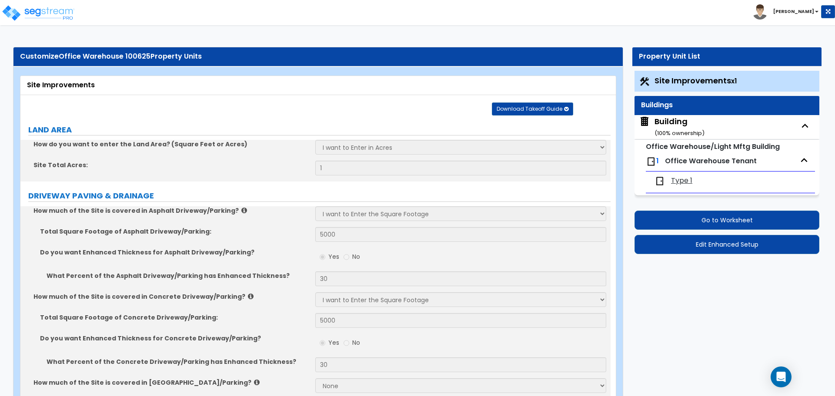
select select "8"
select select "9"
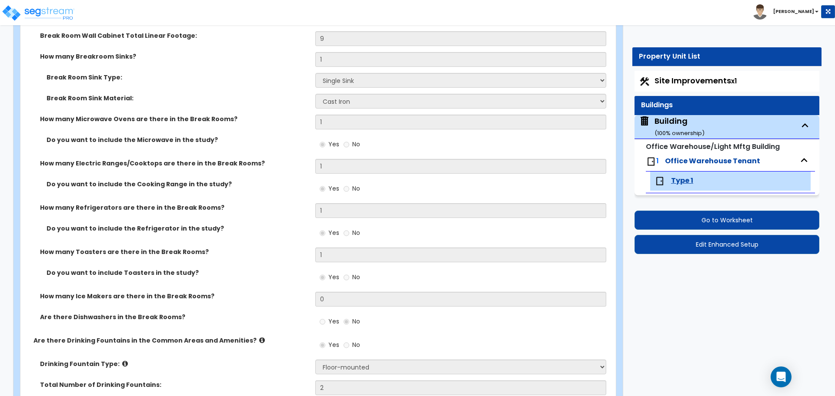
scroll to position [2509, 0]
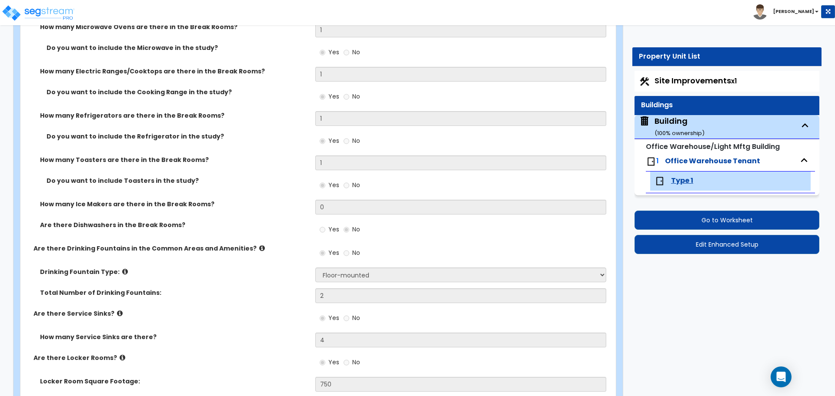
click at [686, 176] on span "Type 1" at bounding box center [682, 181] width 22 height 10
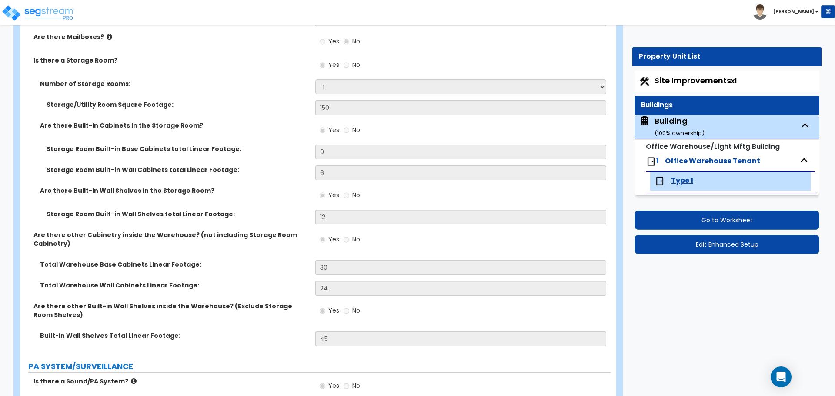
scroll to position [5358, 0]
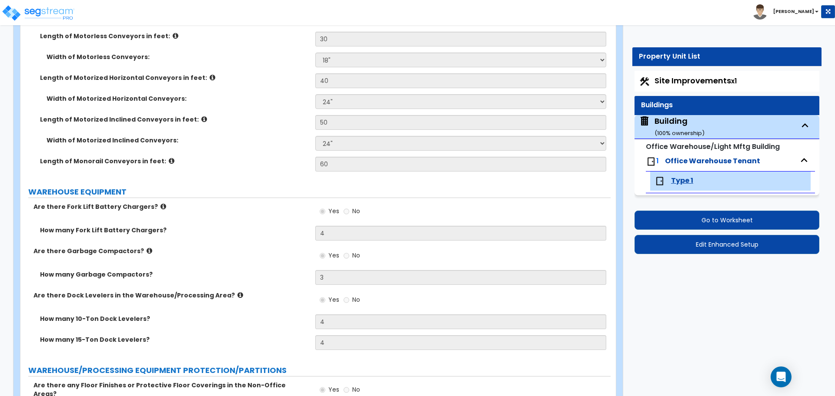
click at [652, 121] on span "Building ( 100 % ownership)" at bounding box center [671, 127] width 66 height 22
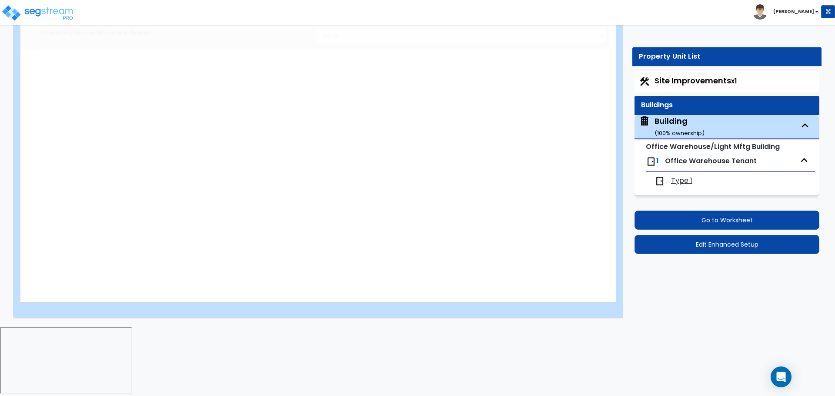
radio input "true"
type input "10"
type input "15"
type input "12"
type input "2"
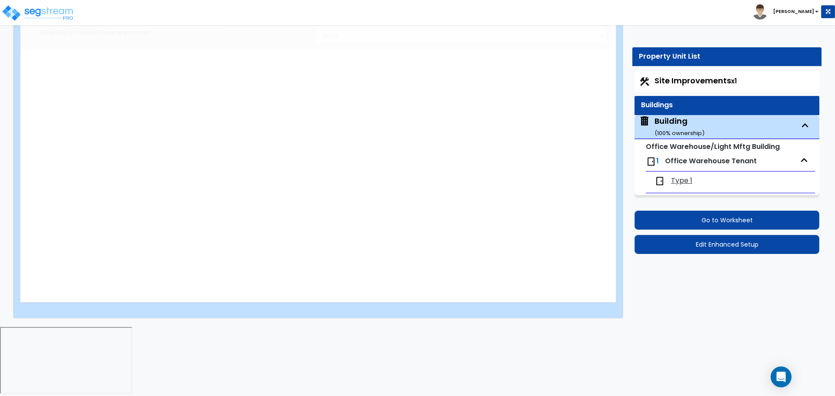
select select "2"
radio input "true"
type input "3"
select select "5"
select select "2"
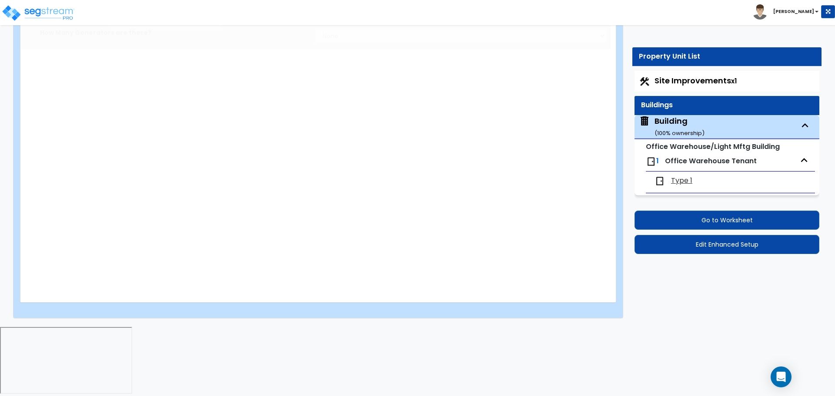
select select "4"
select select "1"
select select "2"
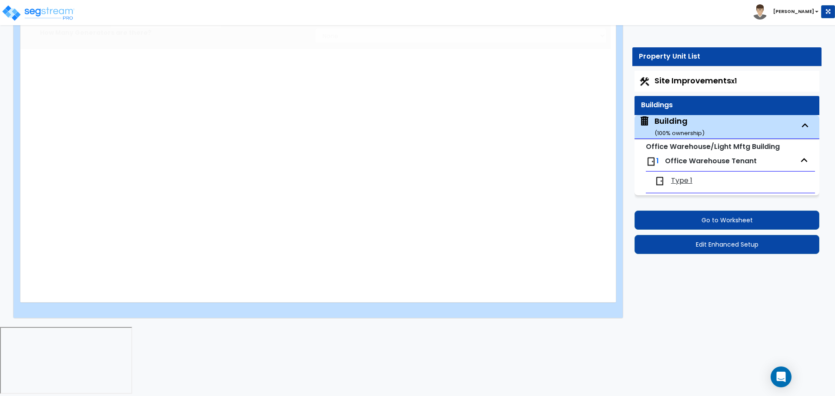
type input "20000"
type input "30"
type input "200"
select select "2"
select select "3"
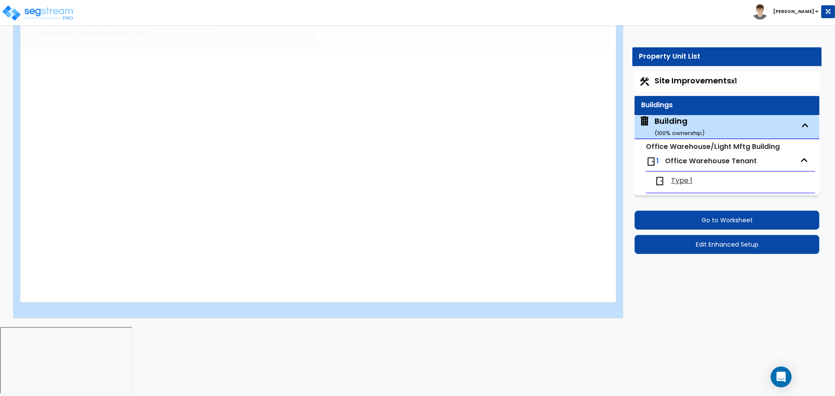
select select "7"
type input "30"
select select "8"
type input "30"
select select "6"
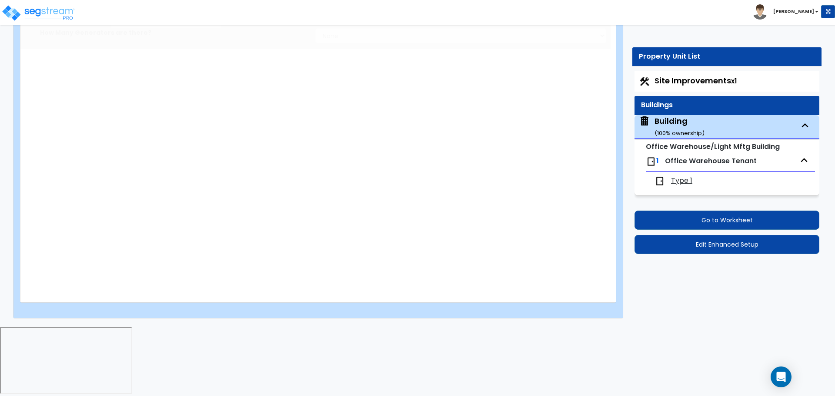
select select "3"
select select "1"
select select "4"
select select "1"
type input "4000"
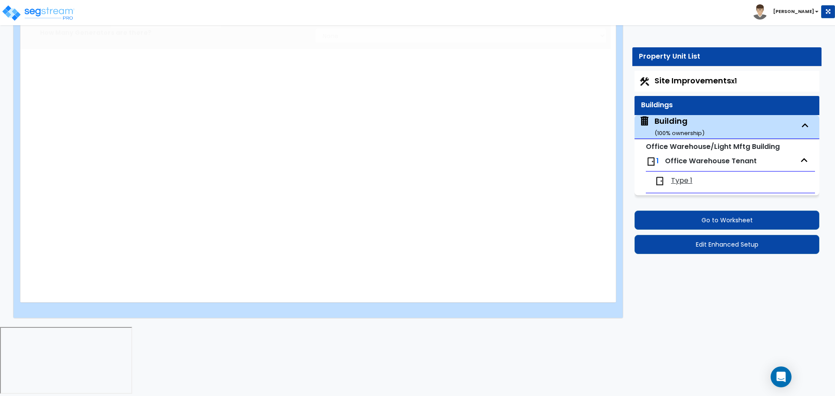
select select "3"
radio input "true"
select select "3"
type input "10"
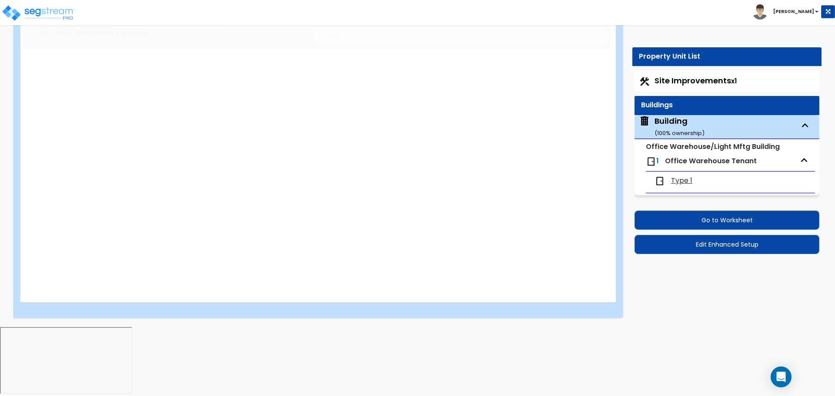
radio input "true"
select select "3"
type input "100"
radio input "true"
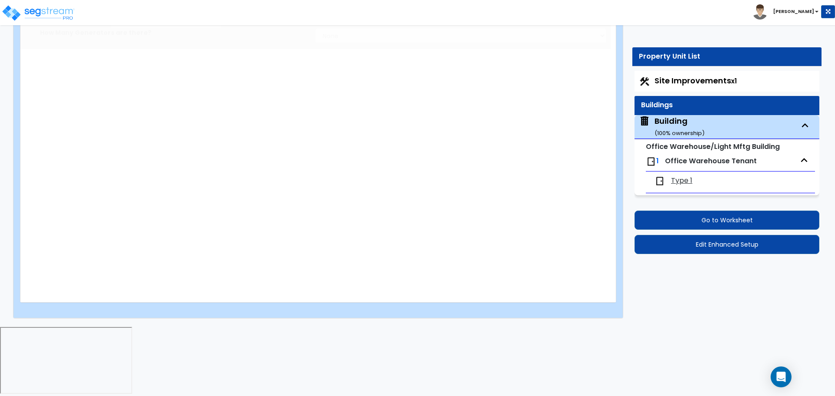
type input "200"
radio input "true"
type input "1"
type input "2"
type input "3"
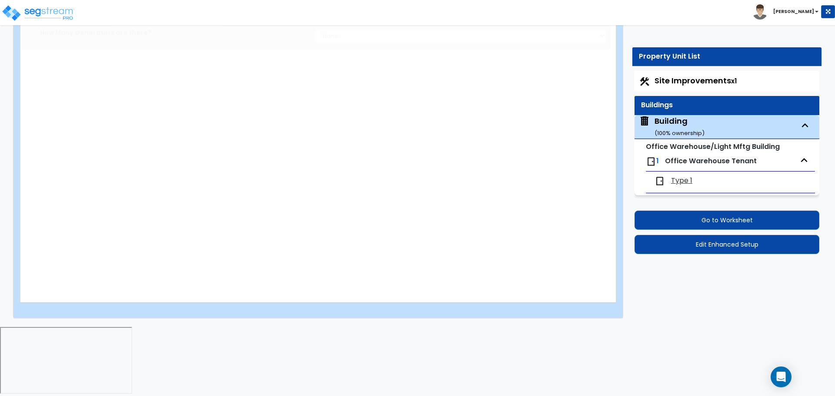
type input "6"
type input "8"
type input "4"
type input "10"
type input "5"
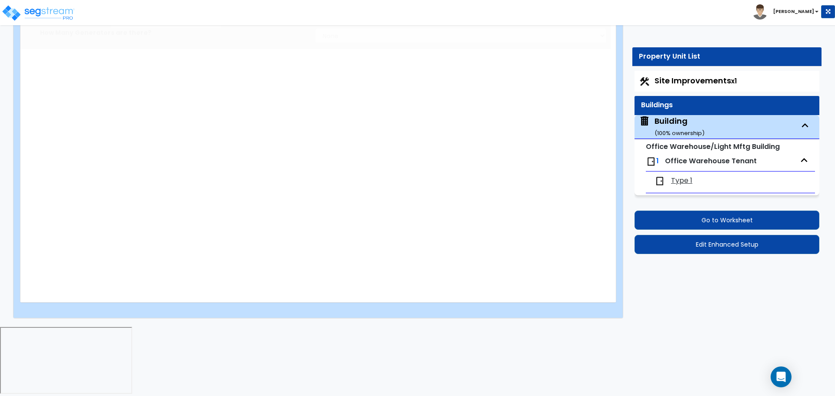
type input "7"
radio input "true"
select select "3"
type input "10"
radio input "true"
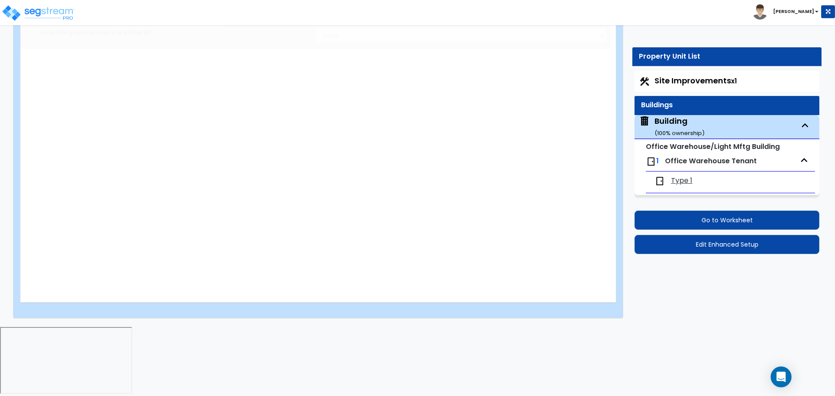
select select "4"
type input "1"
radio input "true"
type input "2"
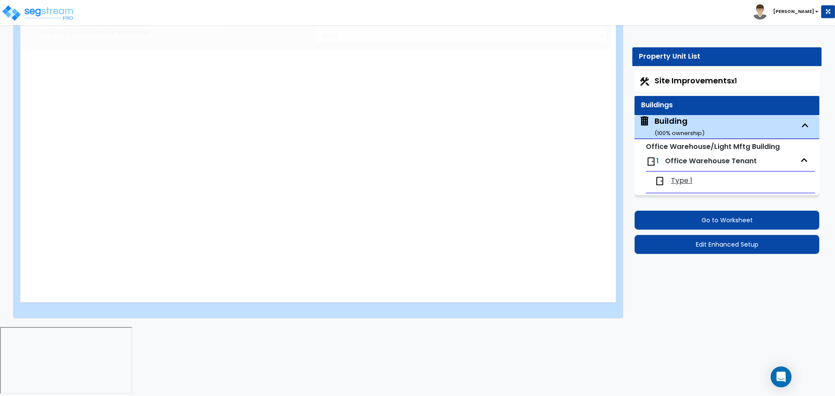
type input "2"
radio input "true"
type input "3"
radio input "true"
select select "3"
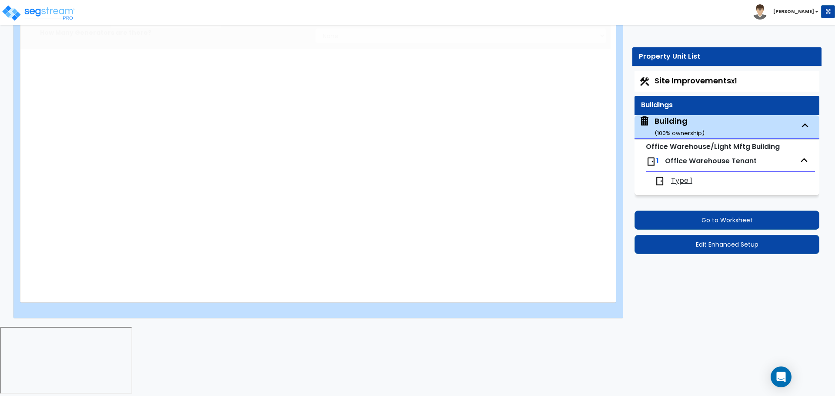
select select "4"
type input "2"
select select "3"
type input "1"
select select "2"
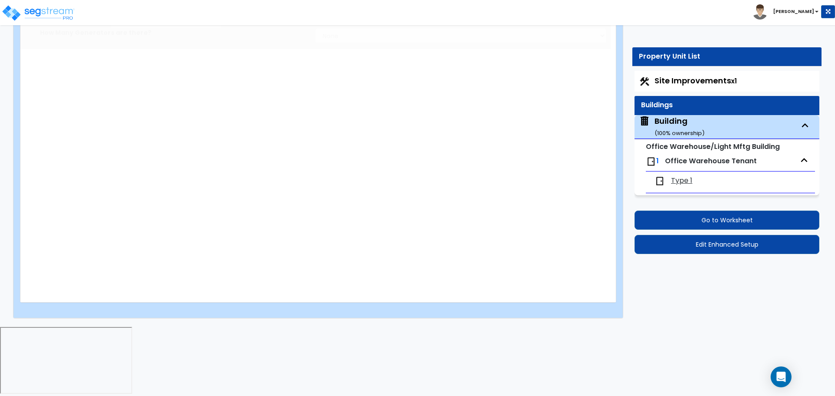
type input "1"
select select "2"
radio input "true"
select select "3"
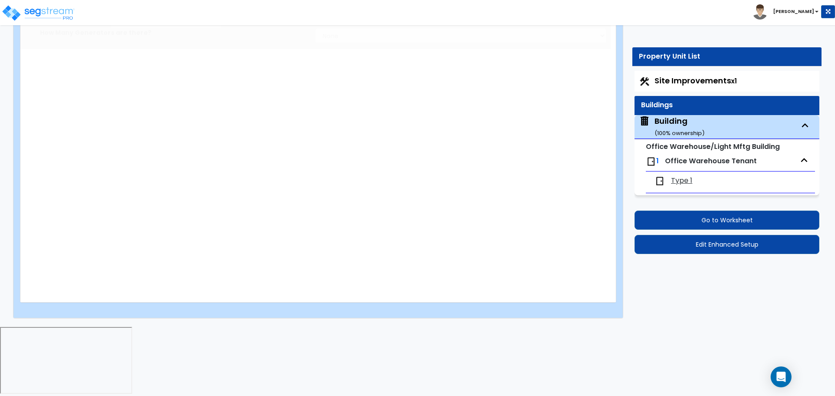
type input "2"
select select "2"
type input "1"
select select "1"
type input "1"
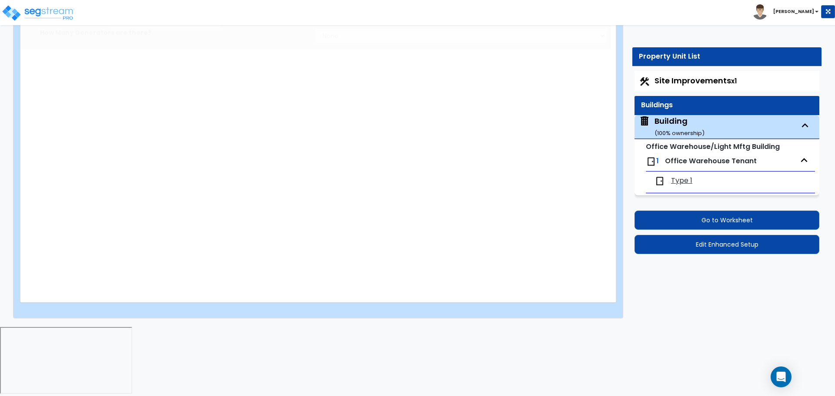
select select "2"
radio input "true"
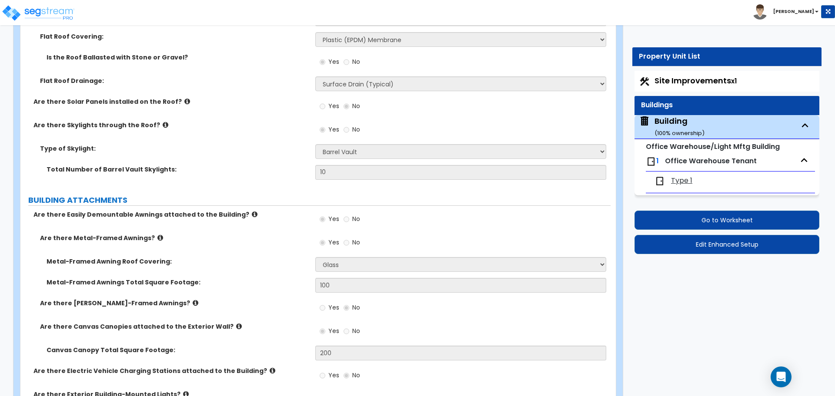
scroll to position [1404, 0]
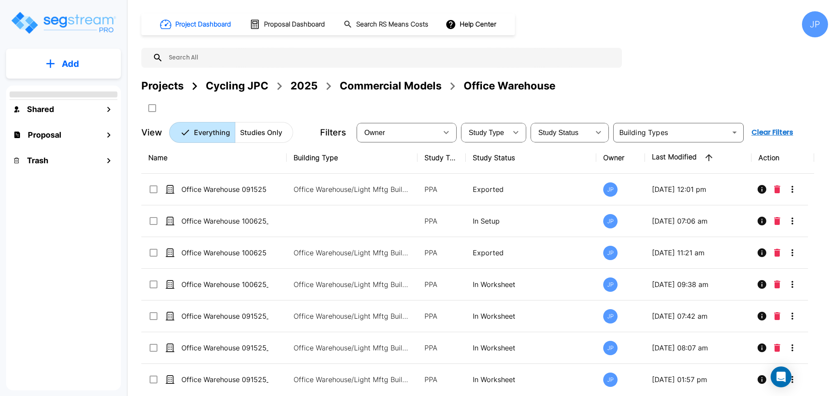
click at [437, 219] on p "PPA" at bounding box center [441, 221] width 34 height 10
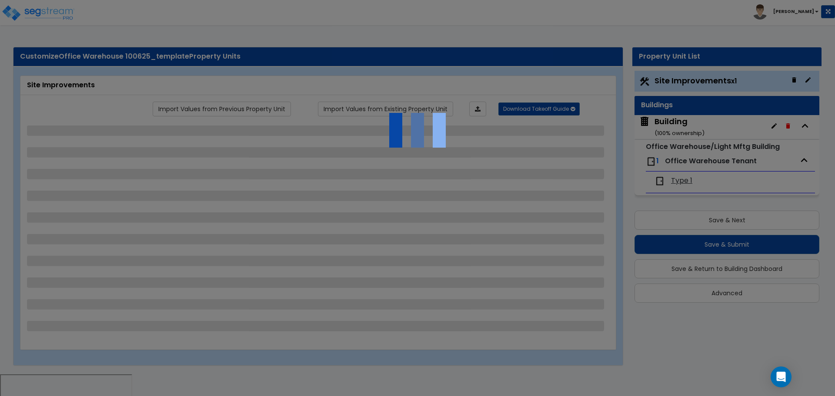
select select "2"
select select "1"
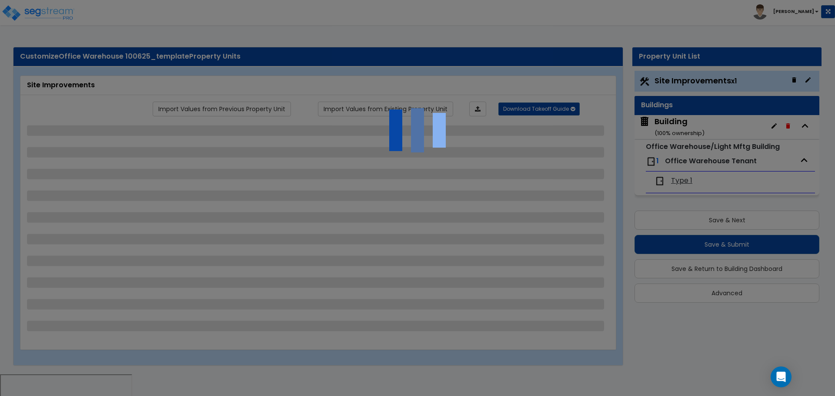
select select "1"
select select "2"
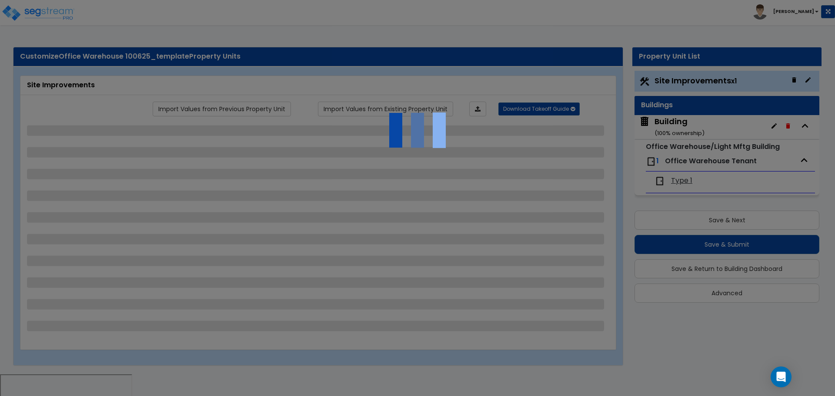
select select "4"
select select "2"
select select "1"
select select "2"
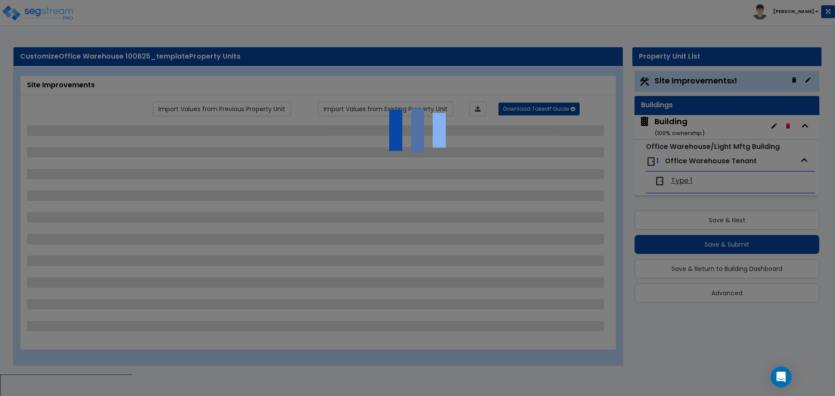
select select "2"
select select "1"
select select "2"
select select "6"
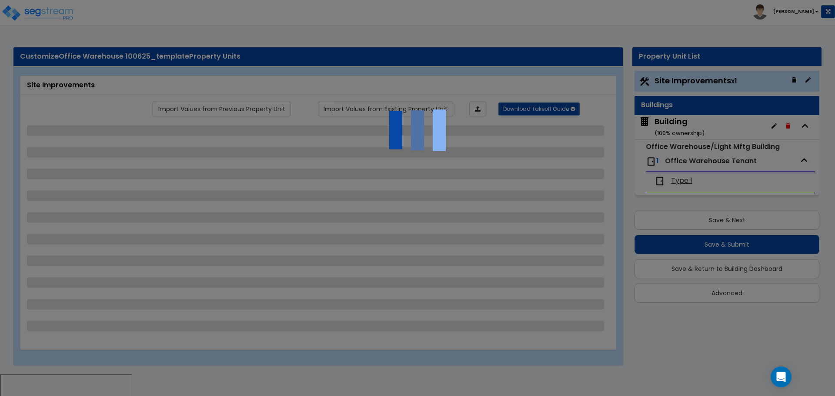
select select "11"
select select "2"
select select "3"
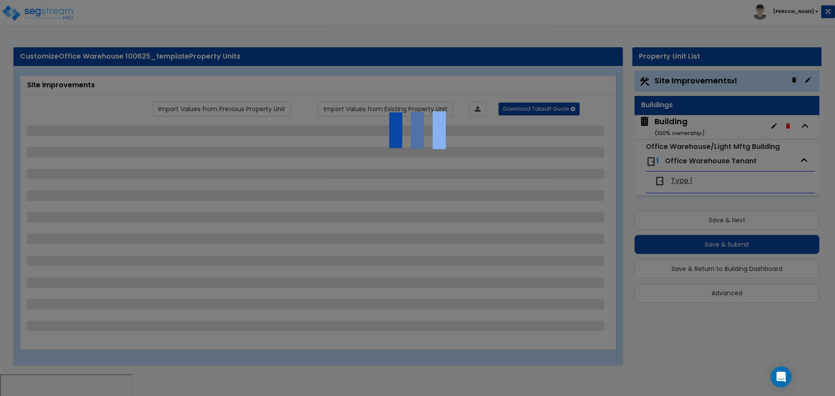
select select "2"
select select "1"
select select "2"
select select "1"
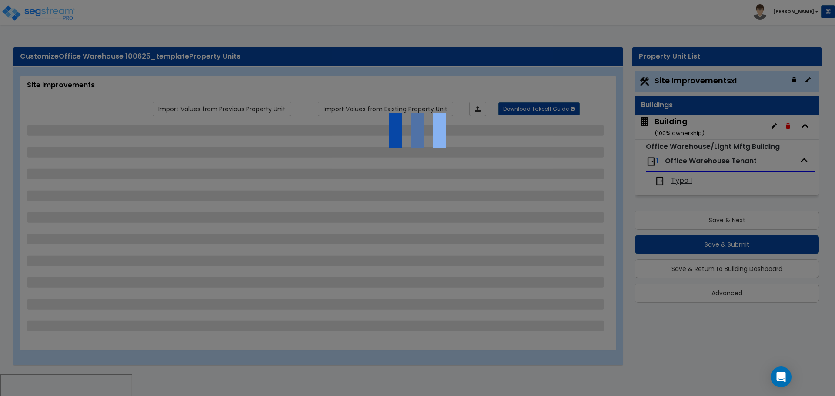
select select "1"
select select "7"
select select "2"
select select "1"
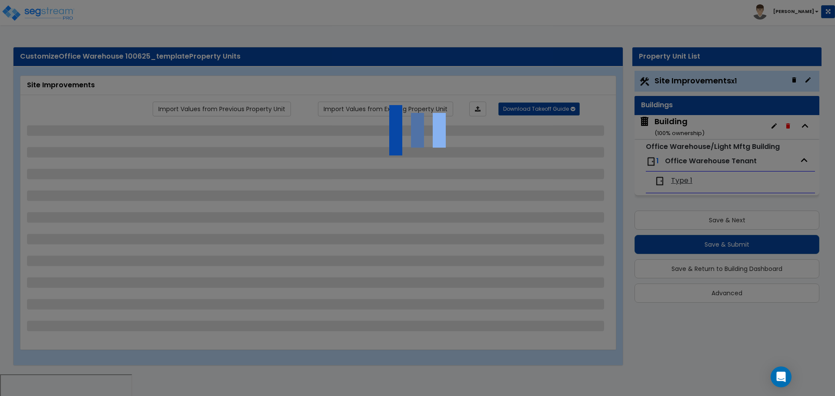
select select "1"
select select "16"
select select "1"
select select "5"
select select "4"
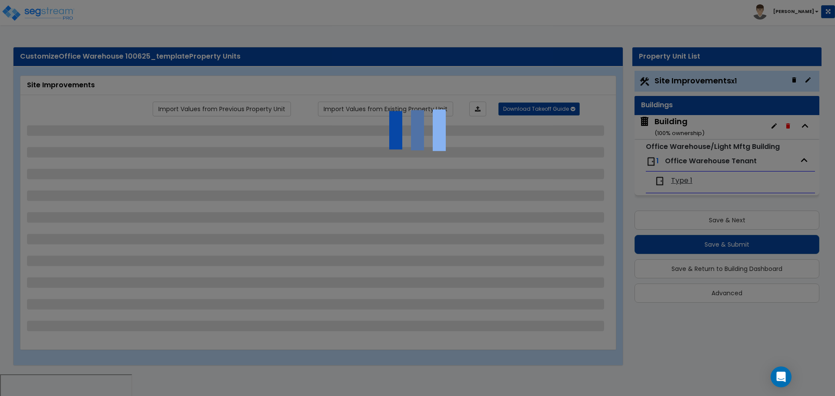
select select "1"
select select "5"
select select "1"
select select "2"
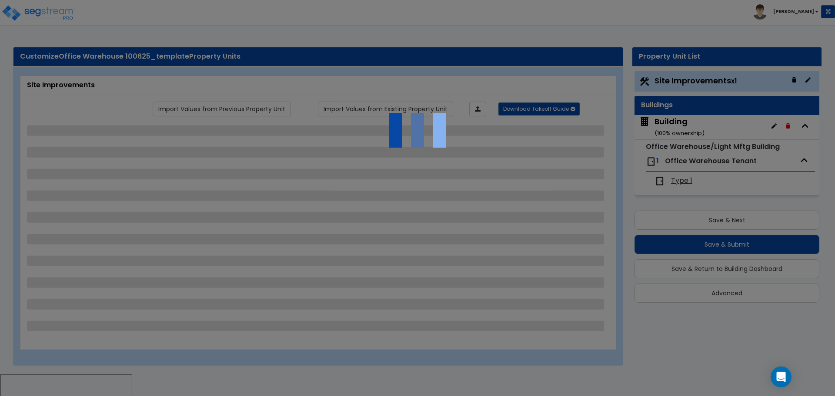
select select "2"
select select "4"
select select "2"
select select "1"
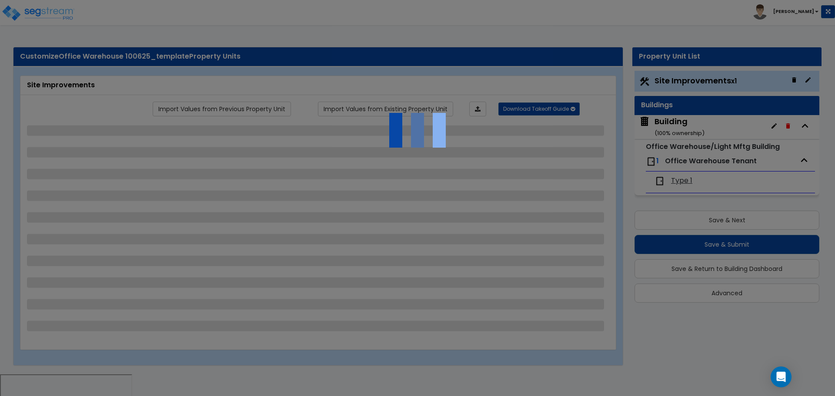
select select "2"
select select "1"
select select "2"
select select "1"
select select "2"
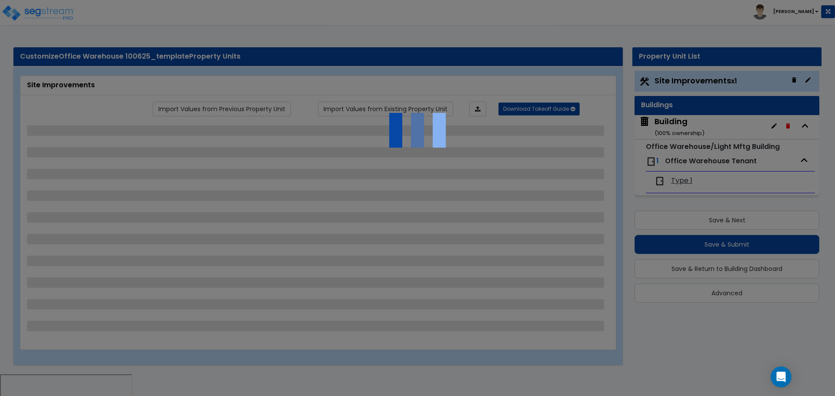
select select "1"
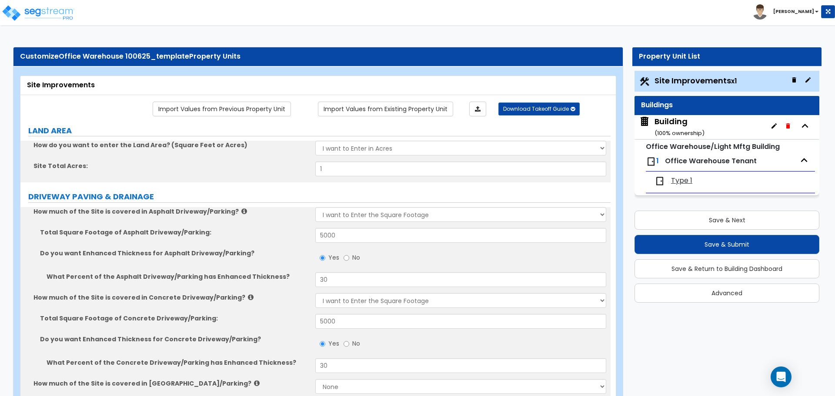
click at [678, 187] on div "Type 1" at bounding box center [730, 181] width 160 height 19
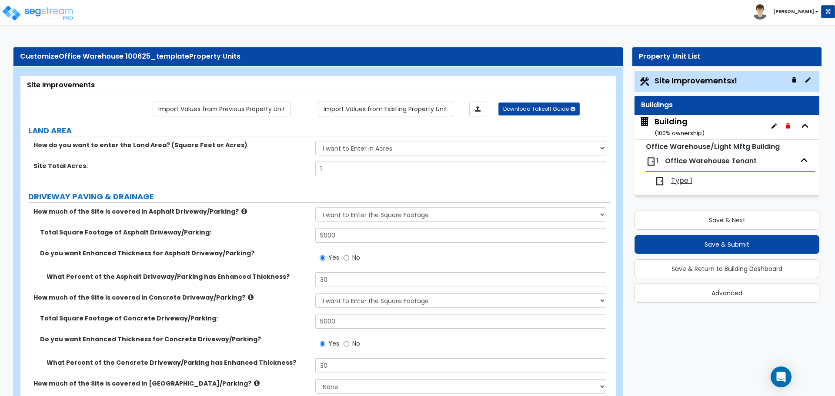
click at [678, 182] on span "Type 1" at bounding box center [681, 181] width 21 height 10
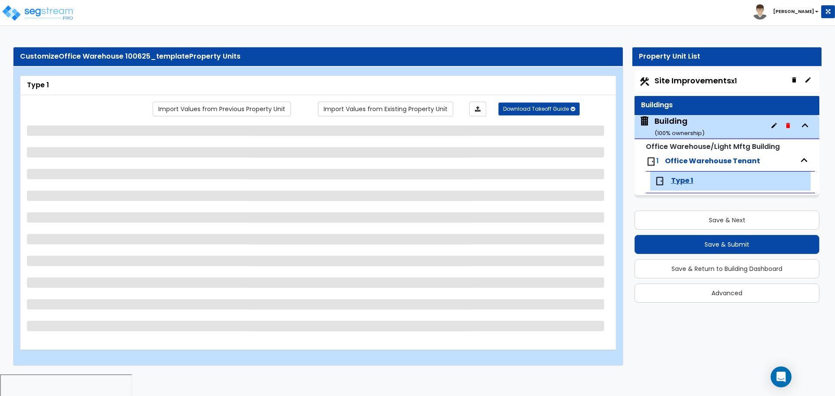
select select "2"
select select "3"
select select "2"
select select "1"
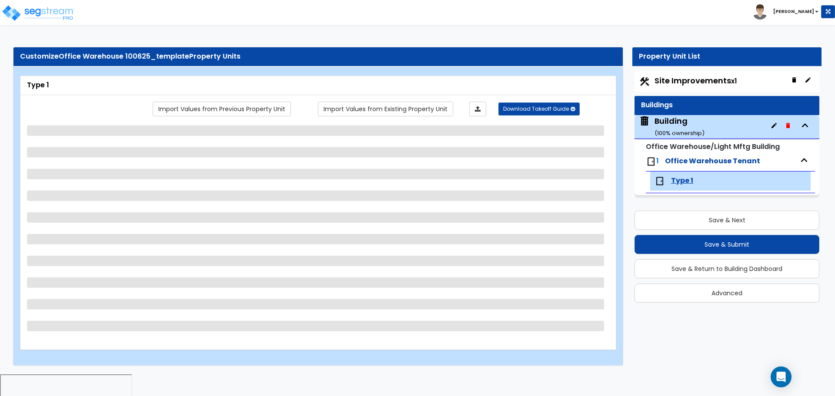
select select "1"
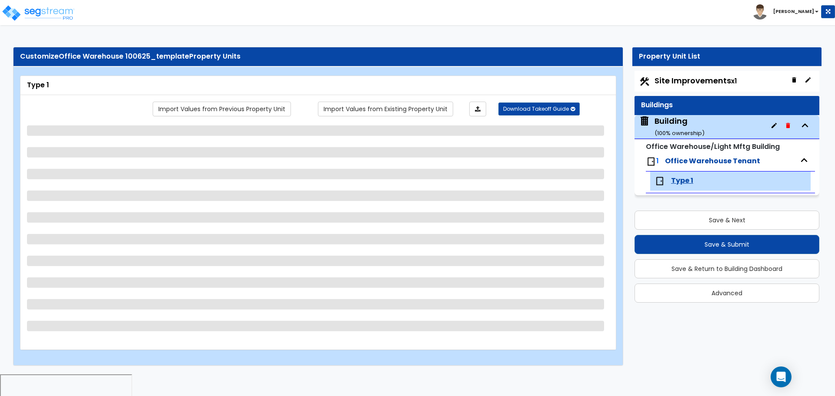
select select "2"
select select "1"
select select "2"
select select "1"
select select "4"
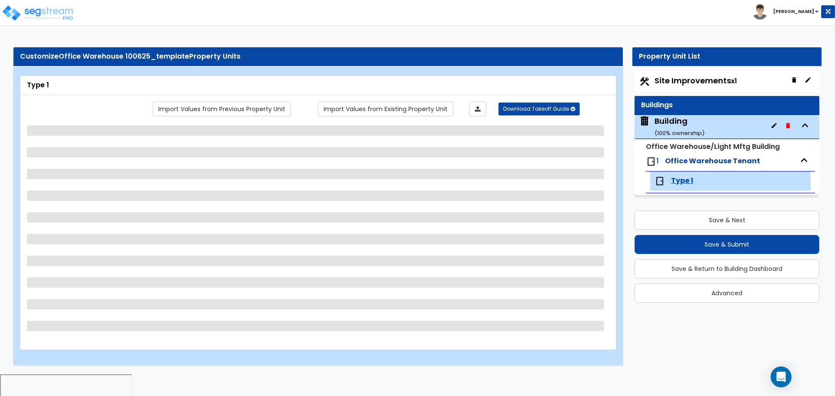
select select "2"
select select "3"
select select "1"
select select "5"
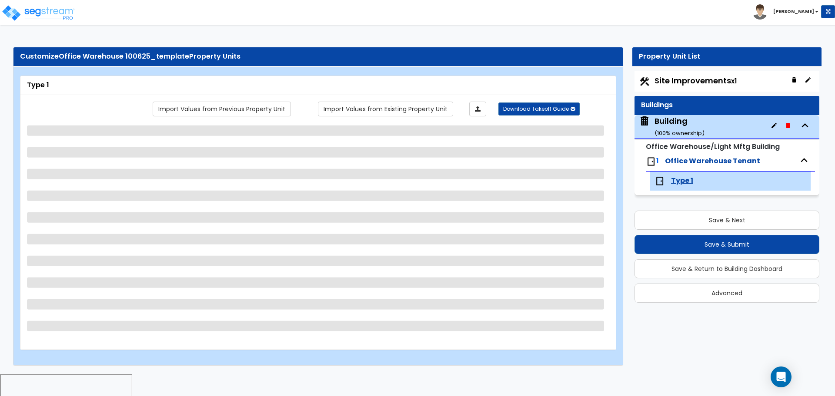
select select "1"
select select "3"
select select "2"
select select "1"
select select "2"
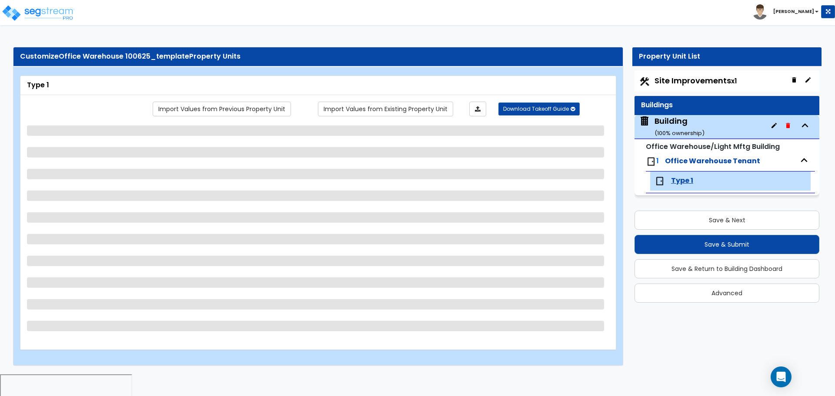
select select "1"
select select "2"
select select "4"
select select "1"
select select "2"
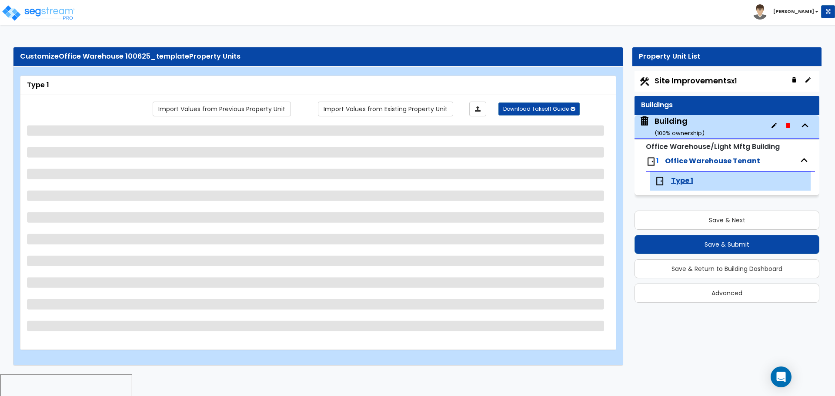
select select "2"
select select "1"
select select "2"
select select "3"
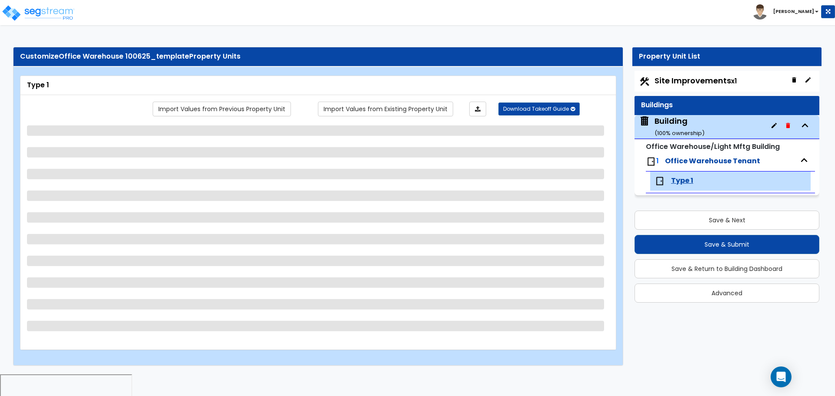
select select "6"
select select "4"
select select "1"
select select "2"
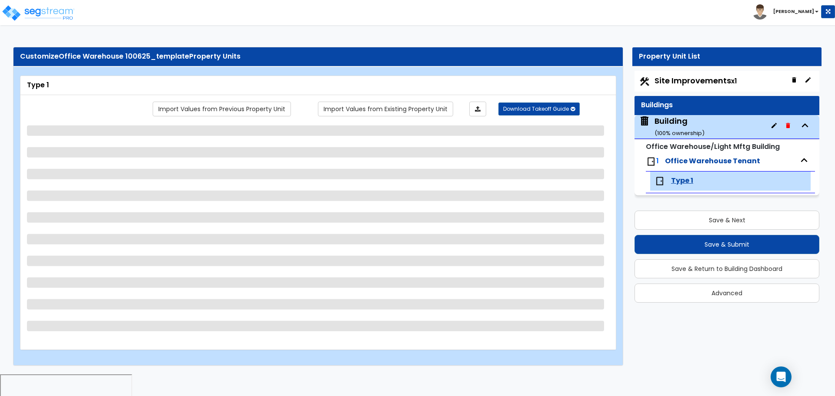
select select "3"
select select "5"
select select "4"
select select "6"
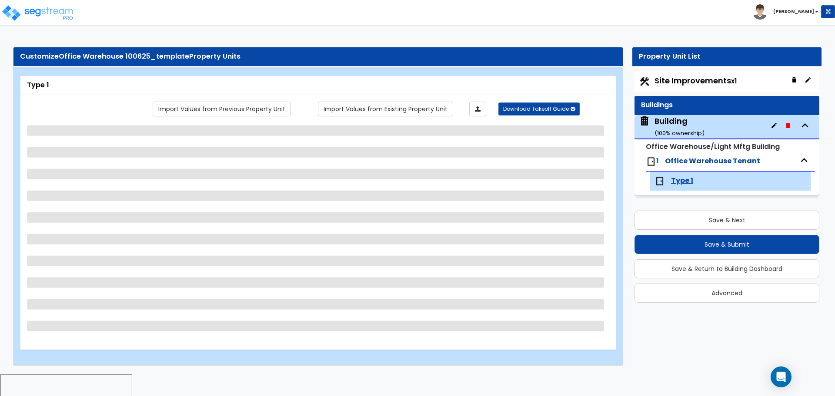
select select "2"
select select "1"
select select "2"
select select "1"
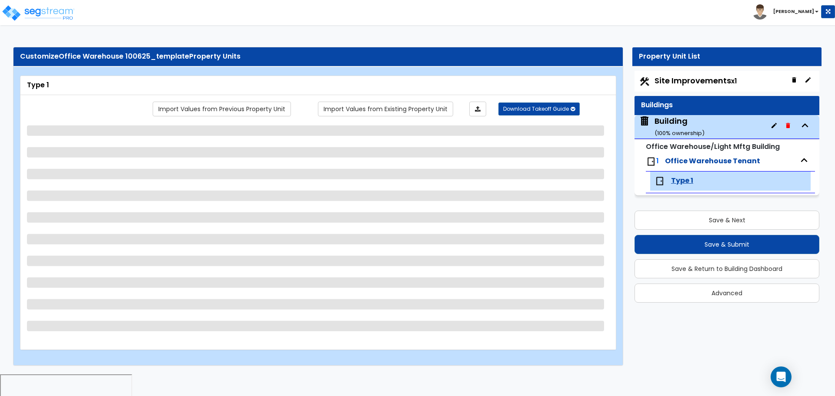
select select "2"
select select "13"
select select "10"
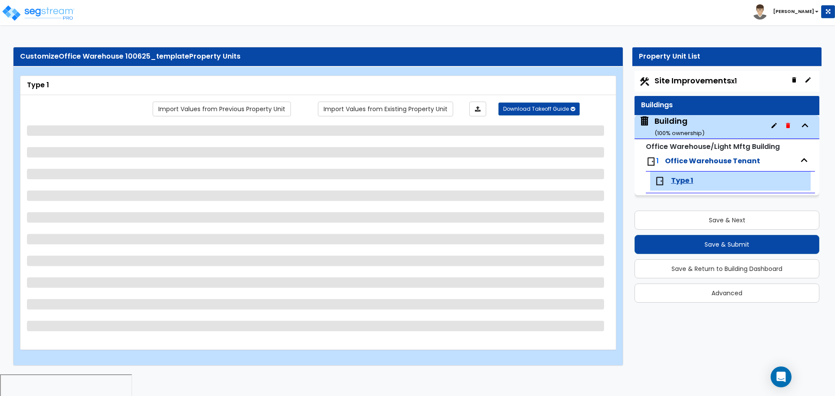
select select "1"
select select "2"
select select "8"
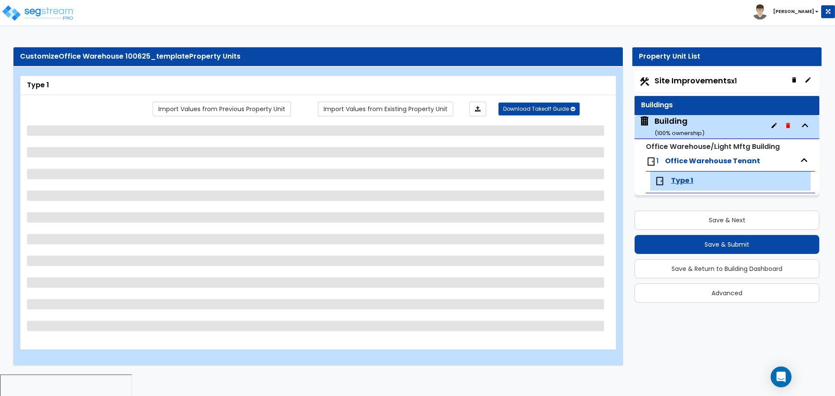
select select "9"
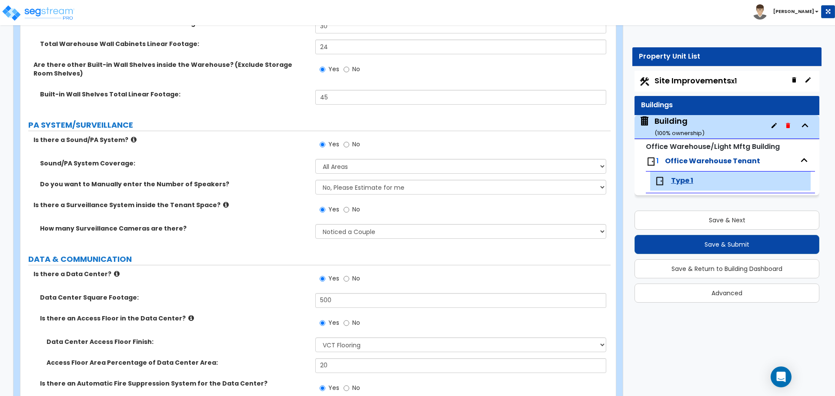
scroll to position [3228, 0]
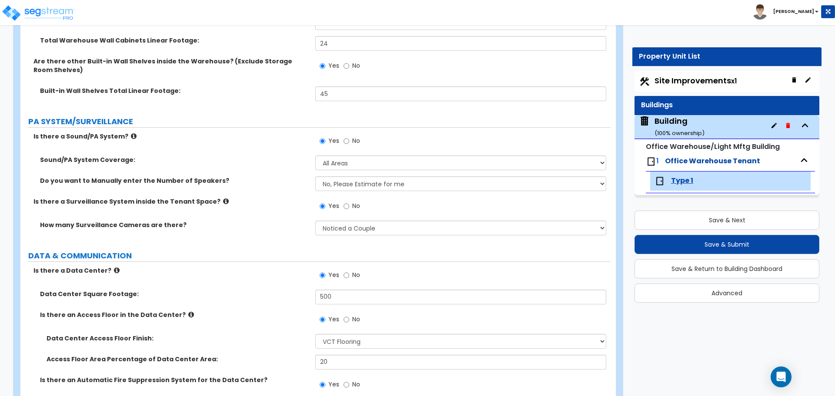
click at [398, 169] on div "Sound/PA System Coverage: Please Choose One Office Area Only All Areas Enter Pe…" at bounding box center [315, 166] width 590 height 21
click at [392, 165] on select "Please Choose One Office Area Only All Areas Enter Percent Coverage" at bounding box center [460, 163] width 290 height 15
select select "3"
click at [315, 156] on select "Please Choose One Office Area Only All Areas Enter Percent Coverage" at bounding box center [460, 163] width 290 height 15
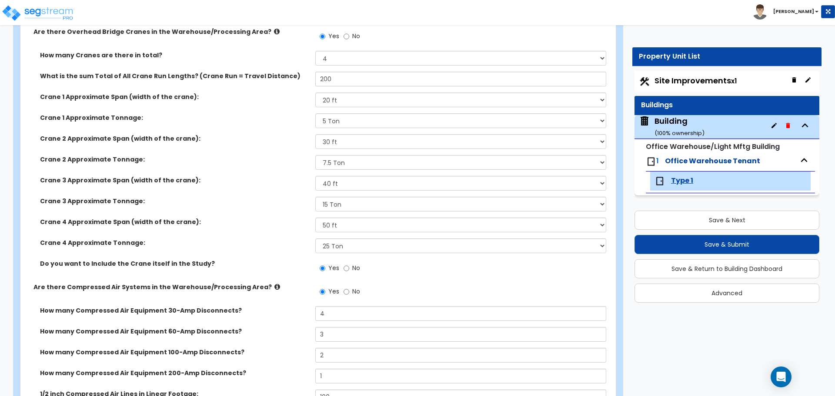
scroll to position [4381, 0]
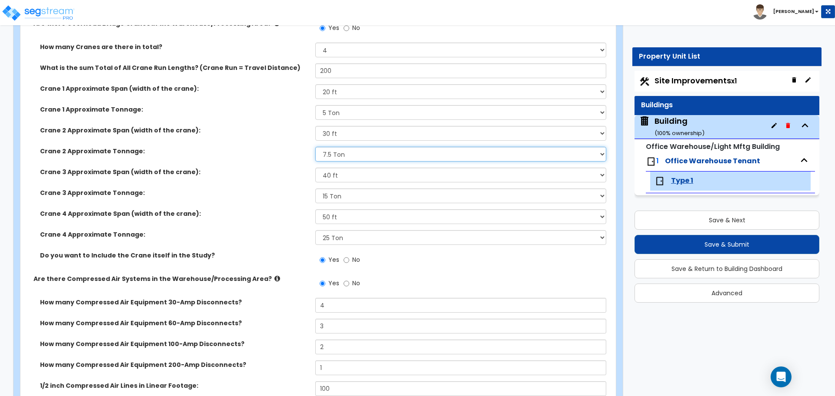
click at [397, 148] on select "Please Choose One 3 Ton 5 Ton 7.5 Ton 10 Ton 15 Ton" at bounding box center [460, 154] width 290 height 15
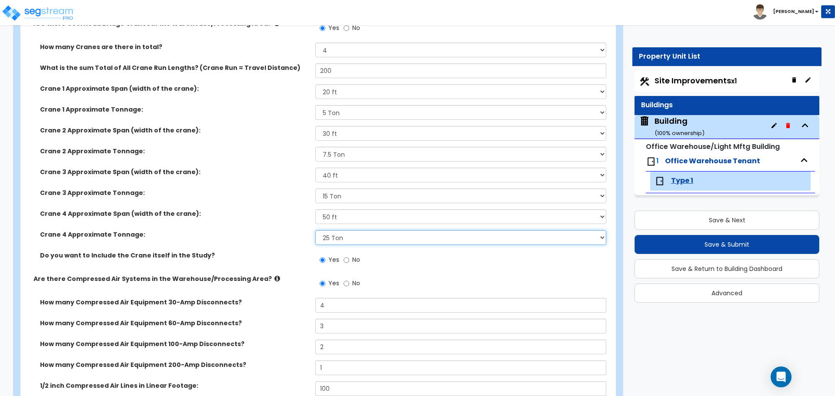
click at [360, 230] on select "Please Choose One 3 Ton 5 Ton 7.5 Ton 10 Ton 15 Ton 25 Ton" at bounding box center [460, 237] width 290 height 15
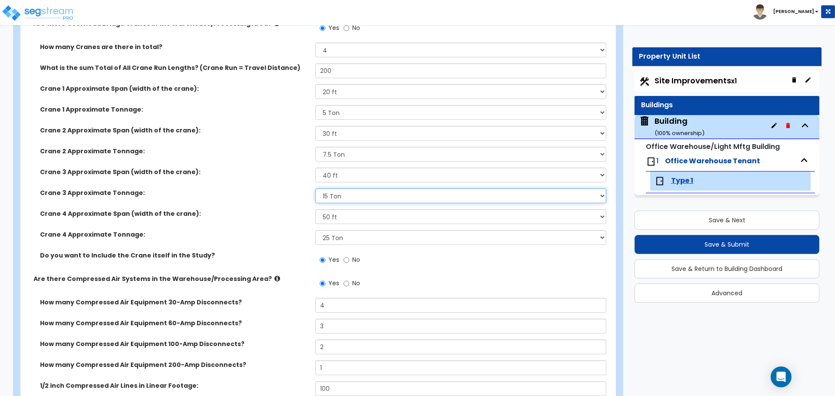
click at [367, 189] on select "Please Choose One 3 Ton 5 Ton 7.5 Ton 10 Ton 15 Ton 25 Ton" at bounding box center [460, 196] width 290 height 15
click at [376, 105] on select "Please Choose One 3 Ton 5 Ton 7.5 Ton 10 Ton 15 Ton" at bounding box center [460, 112] width 290 height 15
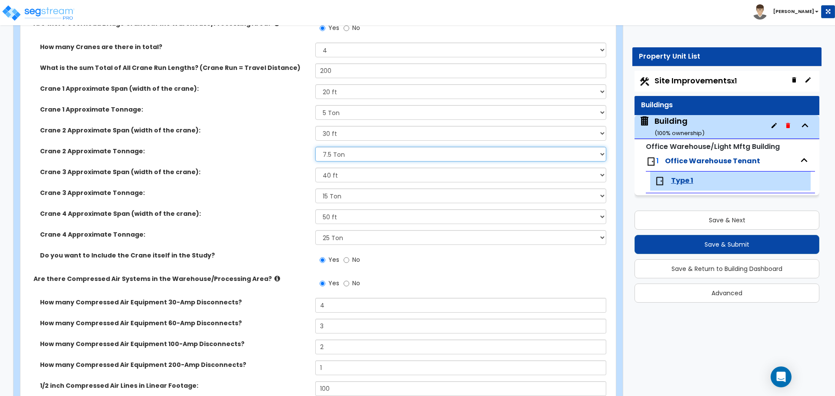
click at [365, 150] on select "Please Choose One 3 Ton 5 Ton 7.5 Ton 10 Ton 15 Ton" at bounding box center [460, 154] width 290 height 15
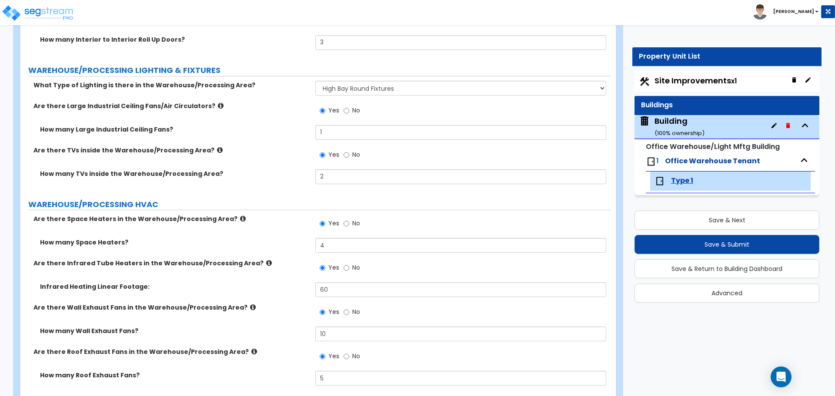
scroll to position [6060, 0]
